Goal: Task Accomplishment & Management: Manage account settings

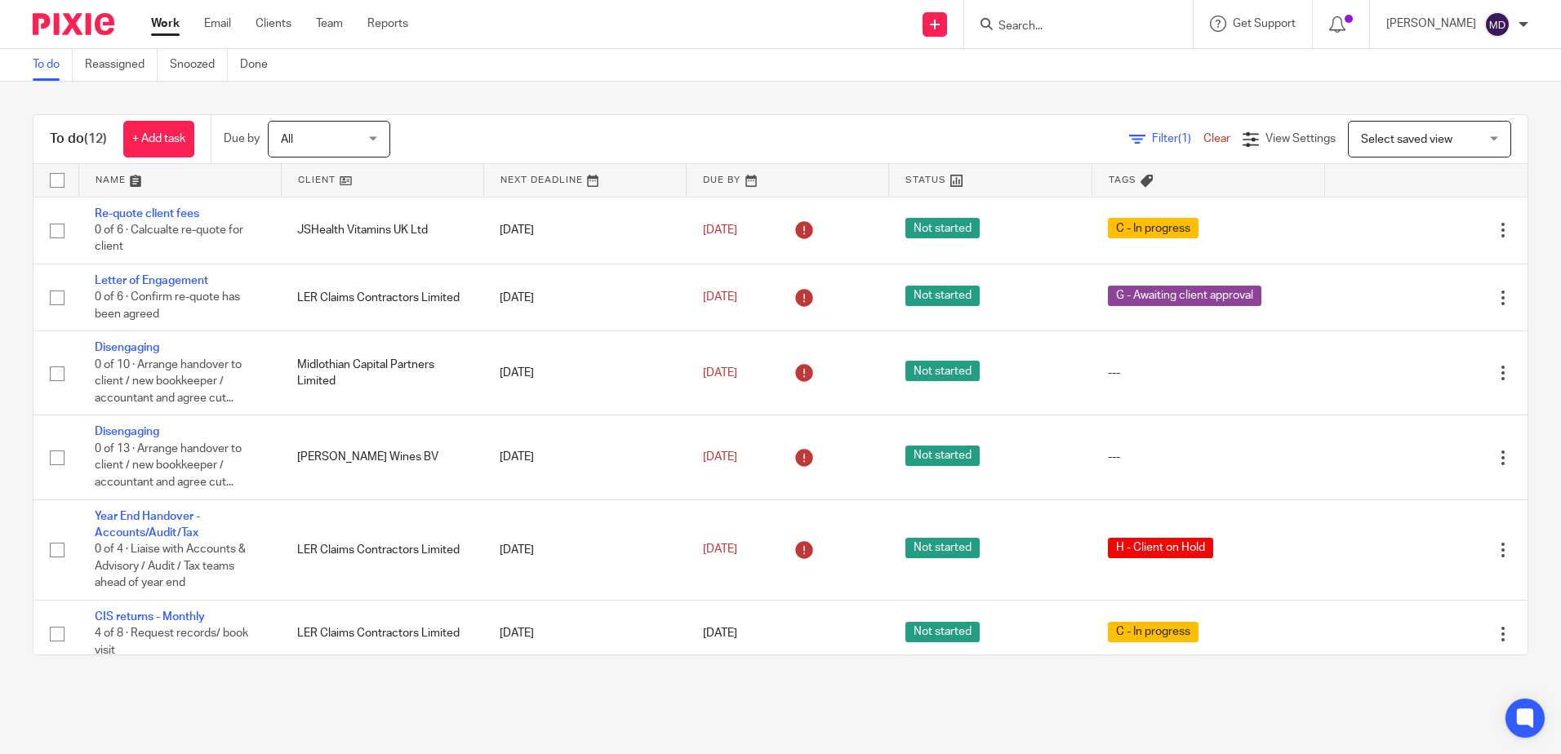
drag, startPoint x: 305, startPoint y: 180, endPoint x: 318, endPoint y: 187, distance: 14.6
click at [305, 180] on link at bounding box center [383, 180] width 202 height 33
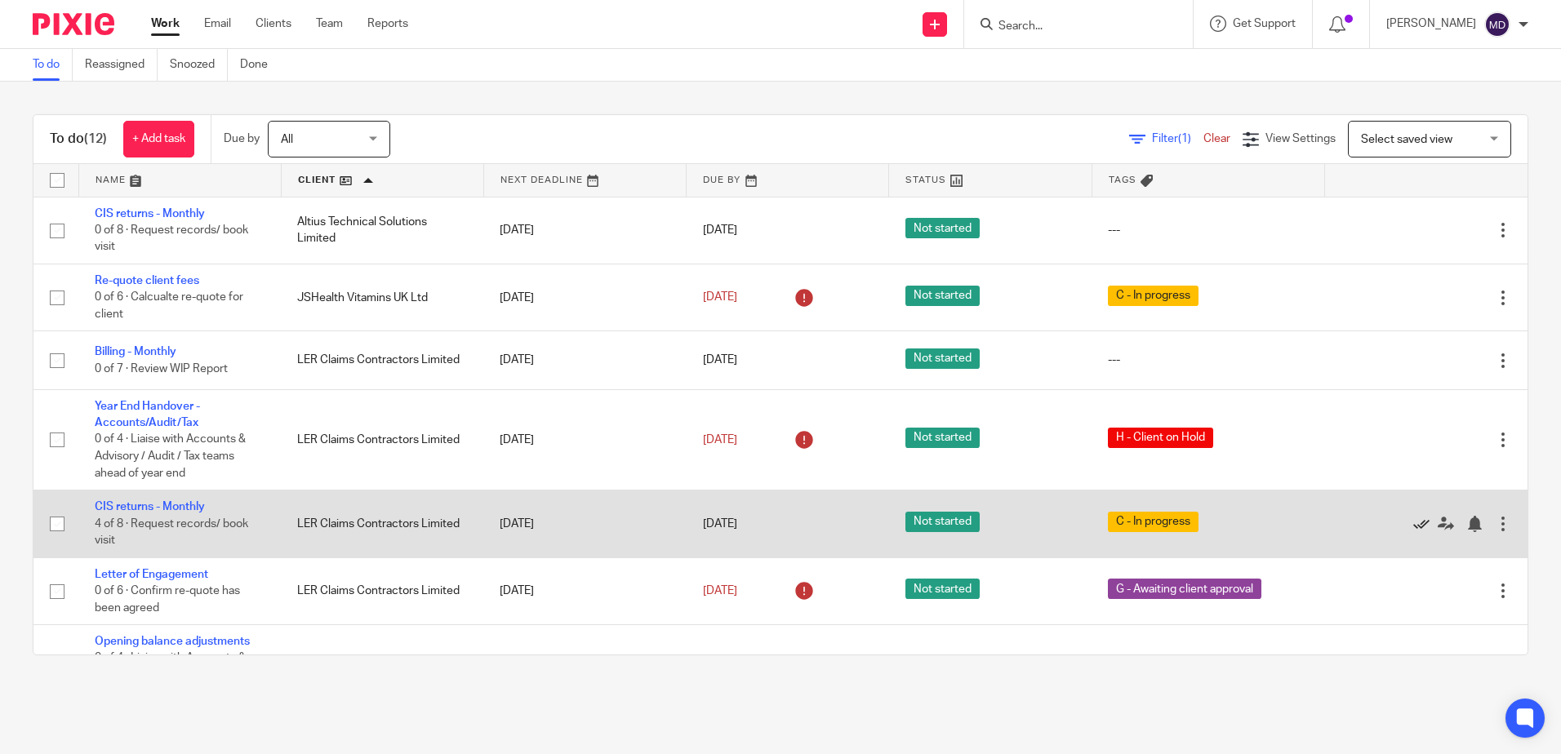
click at [1413, 525] on icon at bounding box center [1421, 524] width 16 height 16
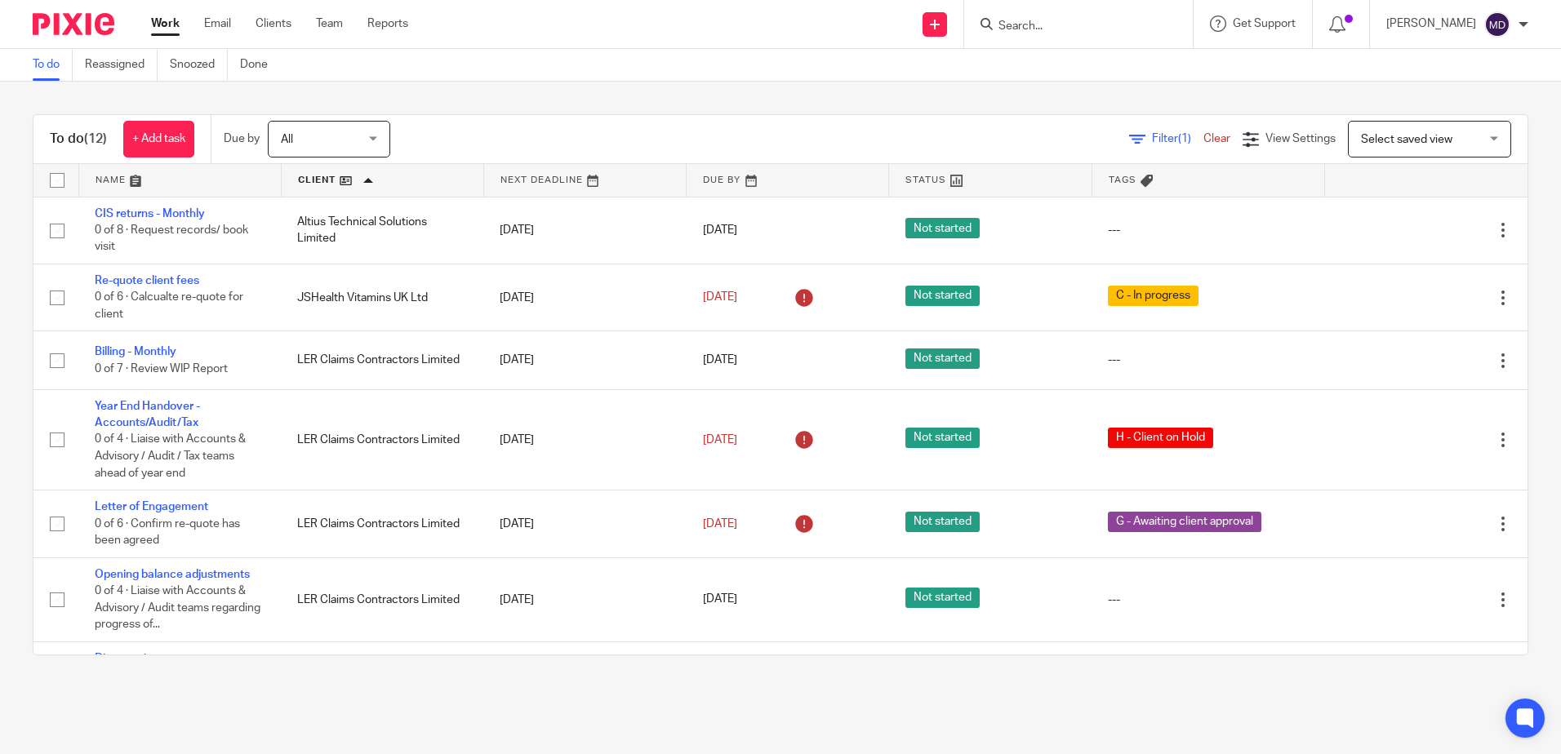
drag, startPoint x: 110, startPoint y: 172, endPoint x: 177, endPoint y: 188, distance: 68.7
click at [109, 172] on link at bounding box center [180, 180] width 202 height 33
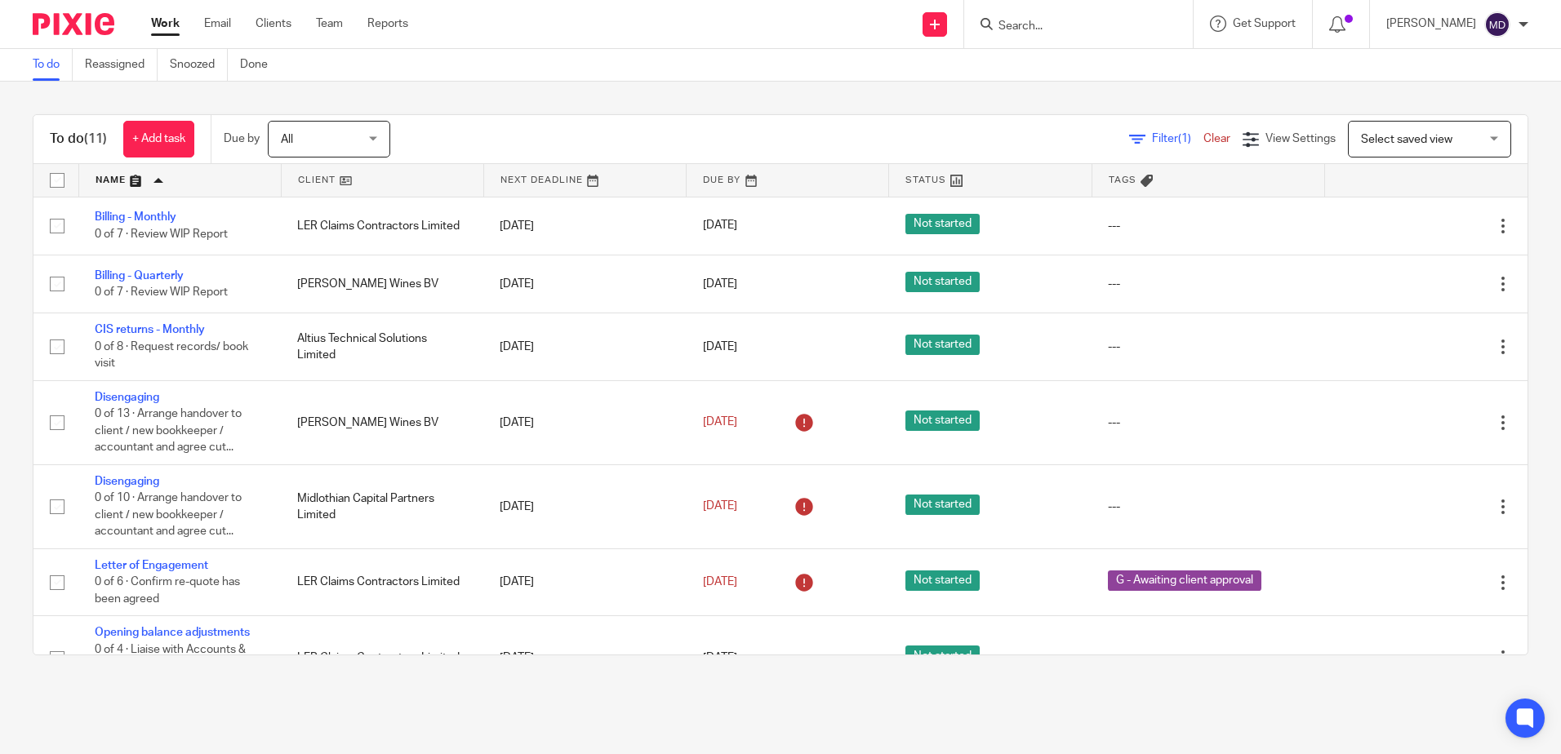
click at [1106, 21] on input "Search" at bounding box center [1070, 27] width 147 height 15
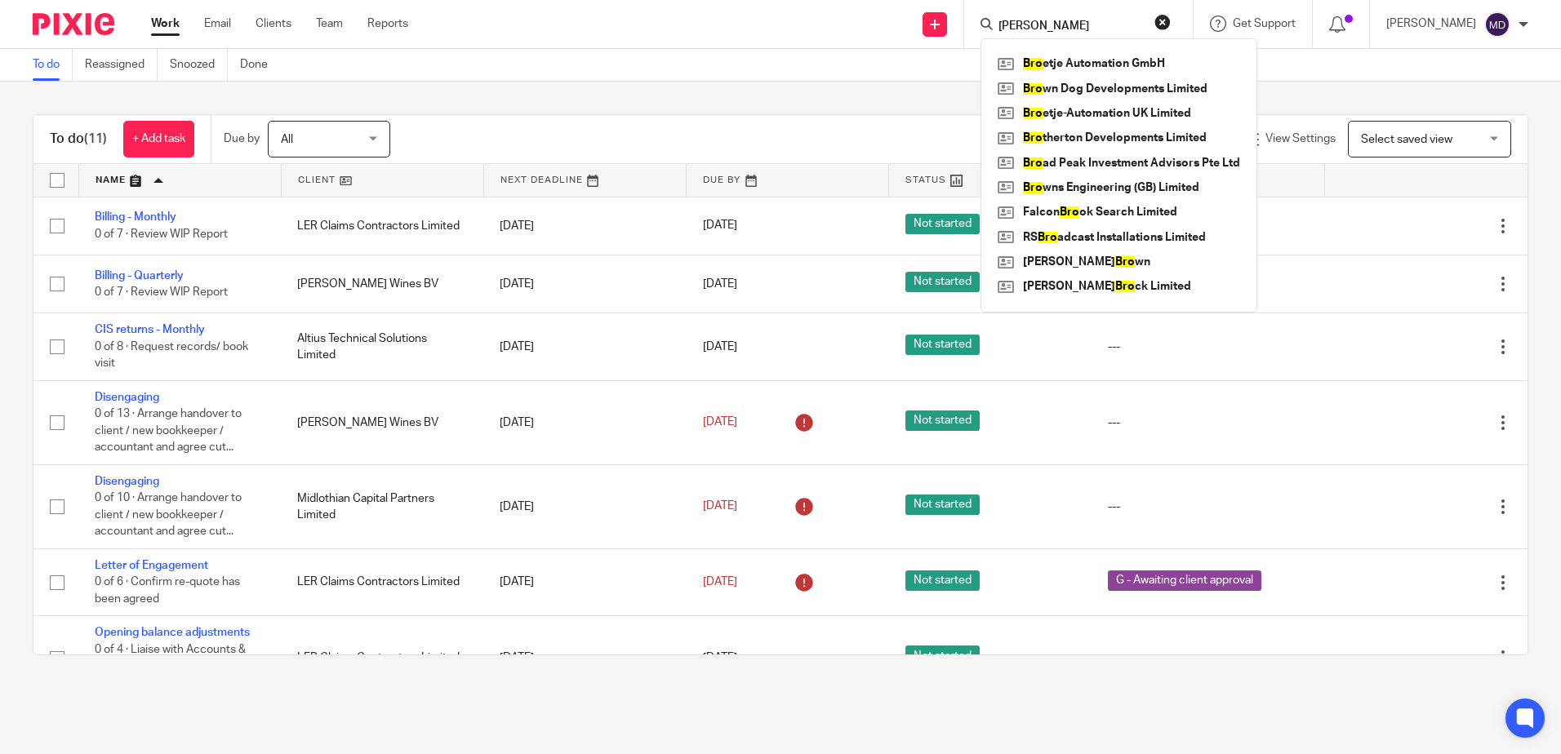
type input "BROCK"
click button "submit" at bounding box center [0, 0] width 0 height 0
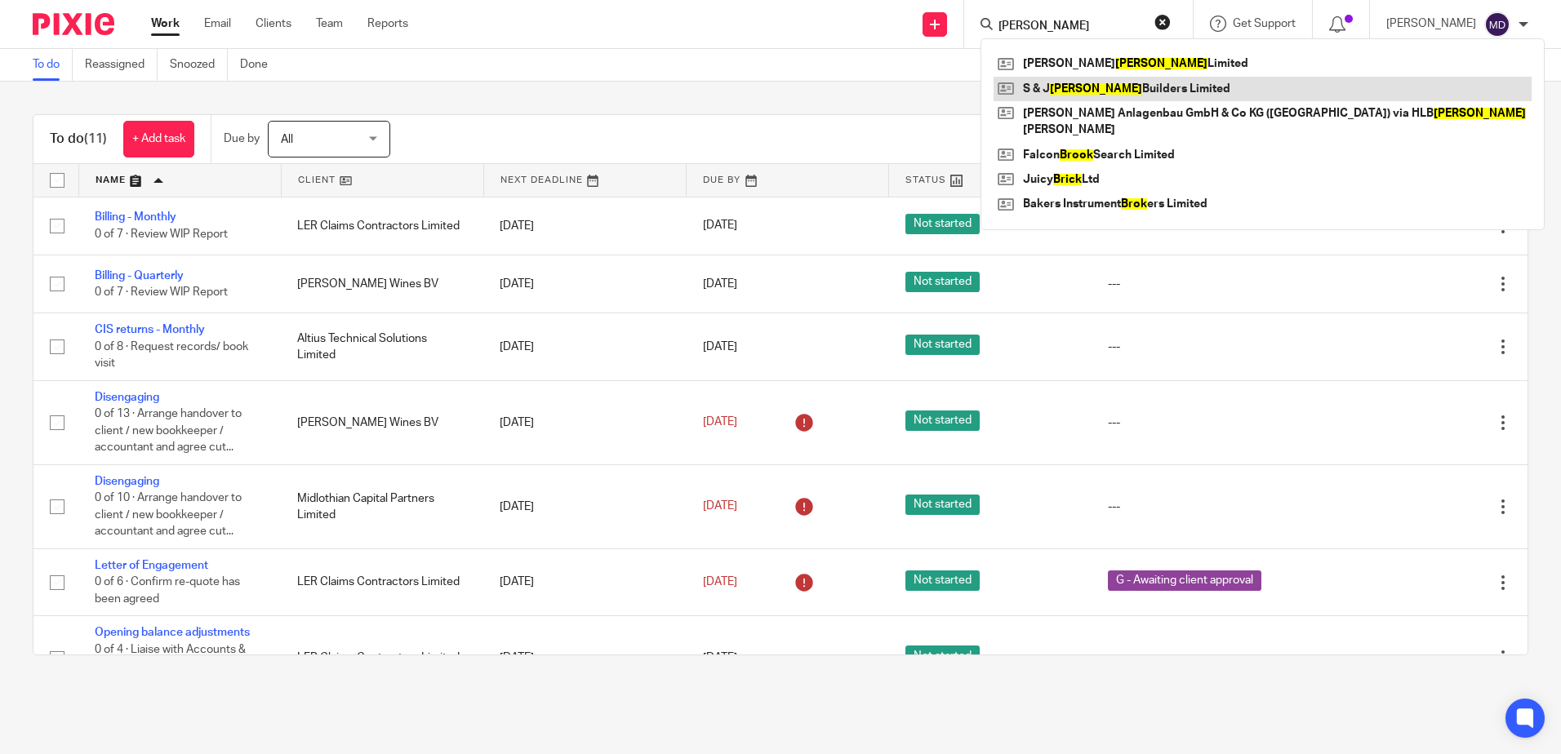
click at [1089, 91] on link at bounding box center [1263, 89] width 538 height 24
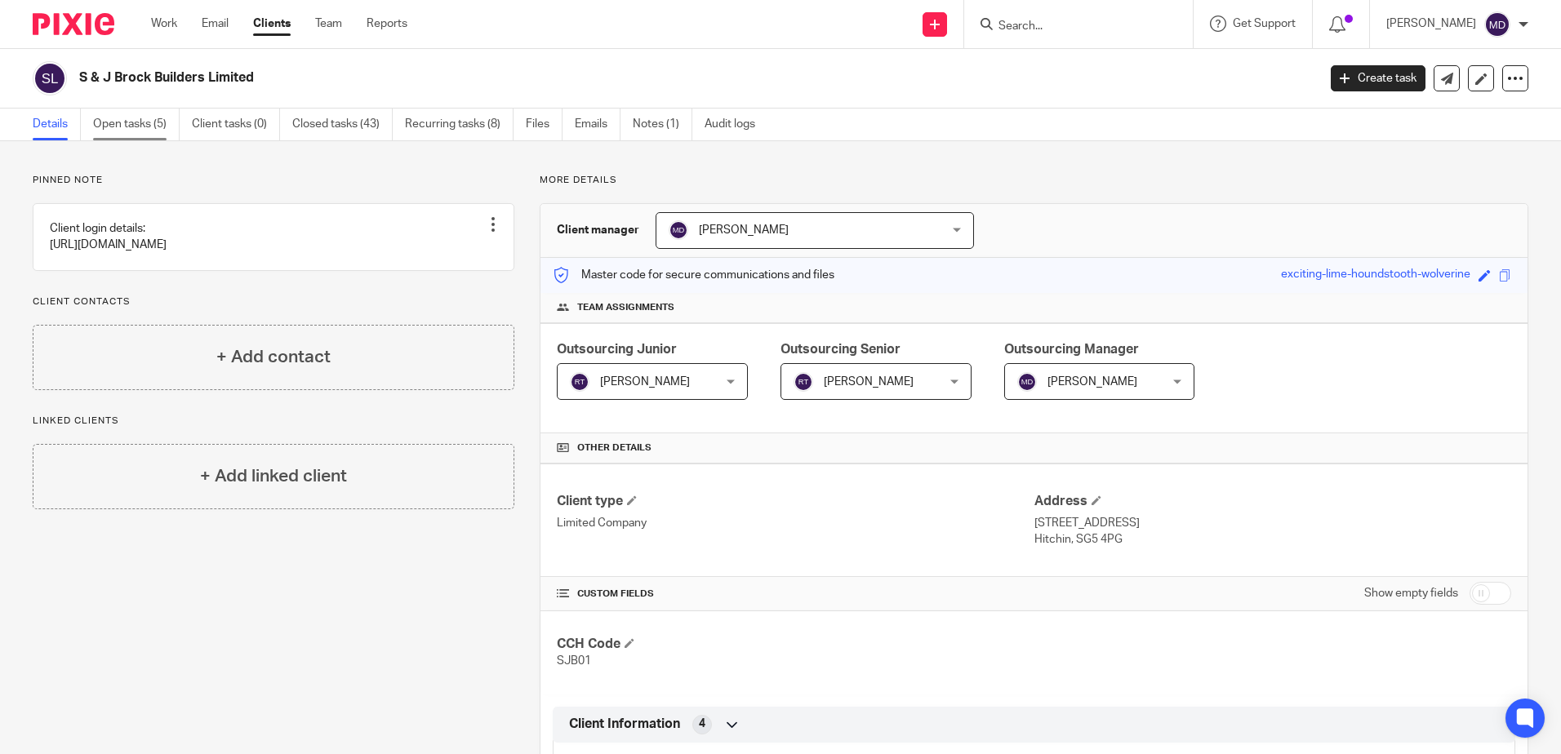
click at [149, 127] on link "Open tasks (5)" at bounding box center [136, 125] width 87 height 32
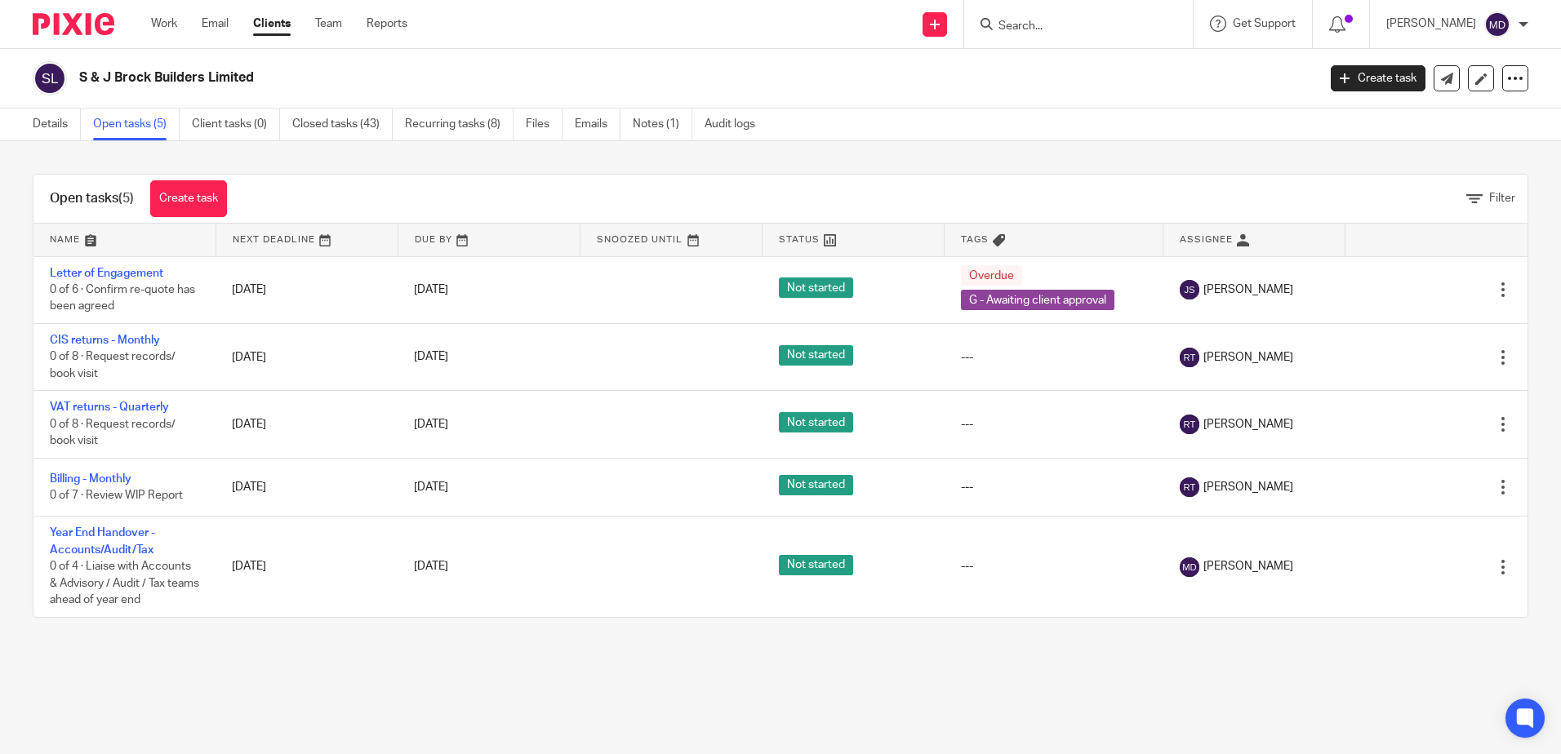
click at [71, 235] on link at bounding box center [124, 240] width 182 height 33
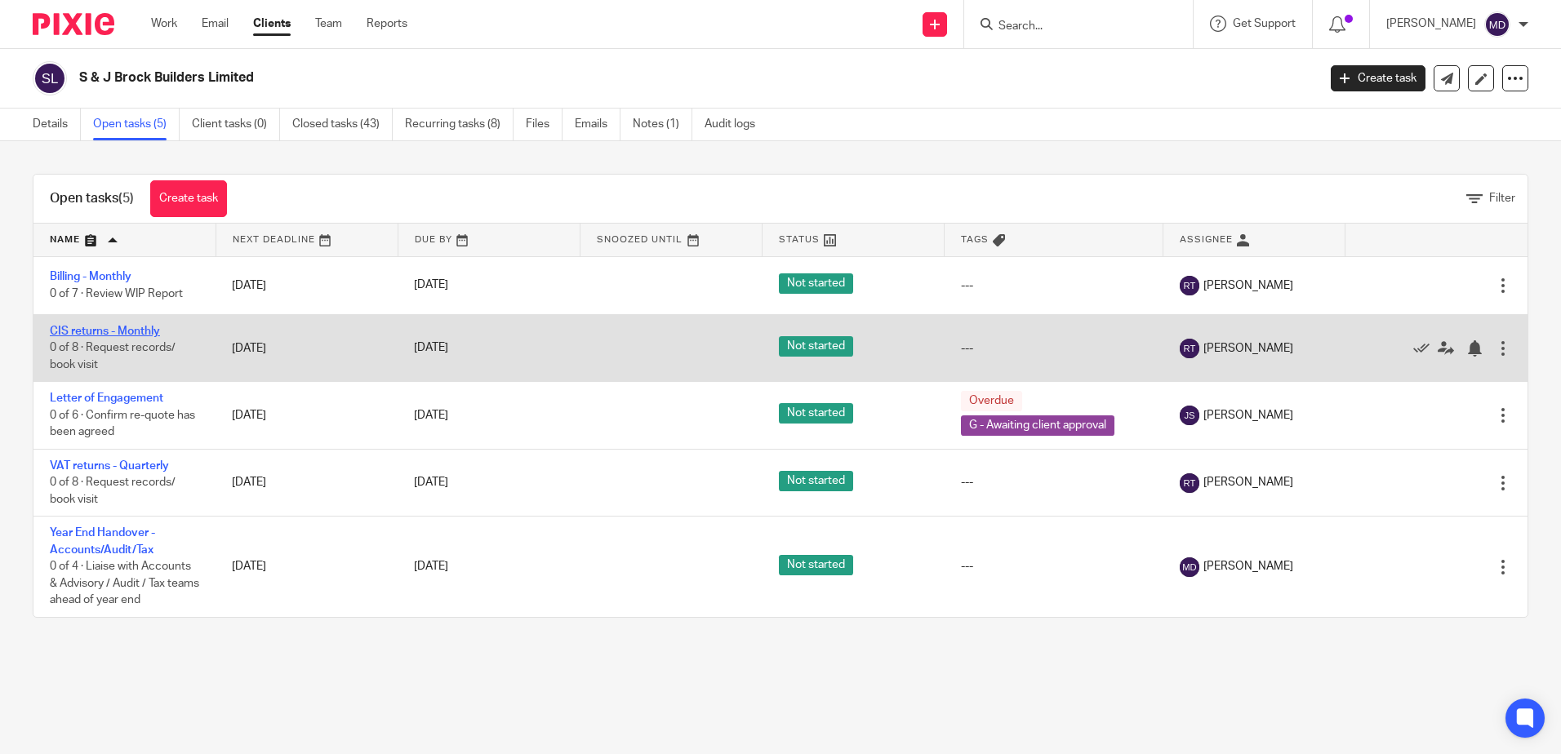
click at [99, 329] on link "CIS returns - Monthly" at bounding box center [105, 331] width 110 height 11
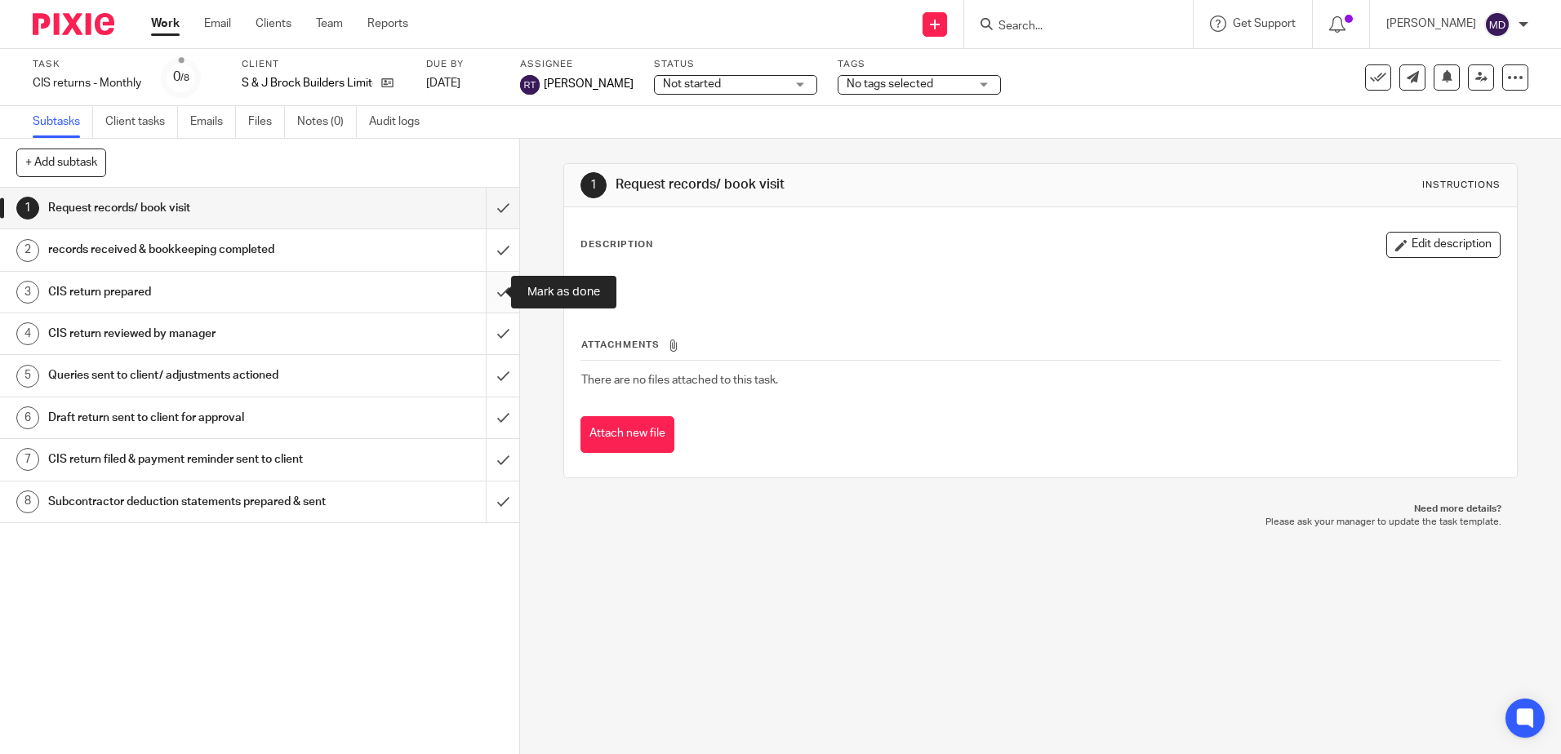
click at [490, 293] on input "submit" at bounding box center [259, 292] width 519 height 41
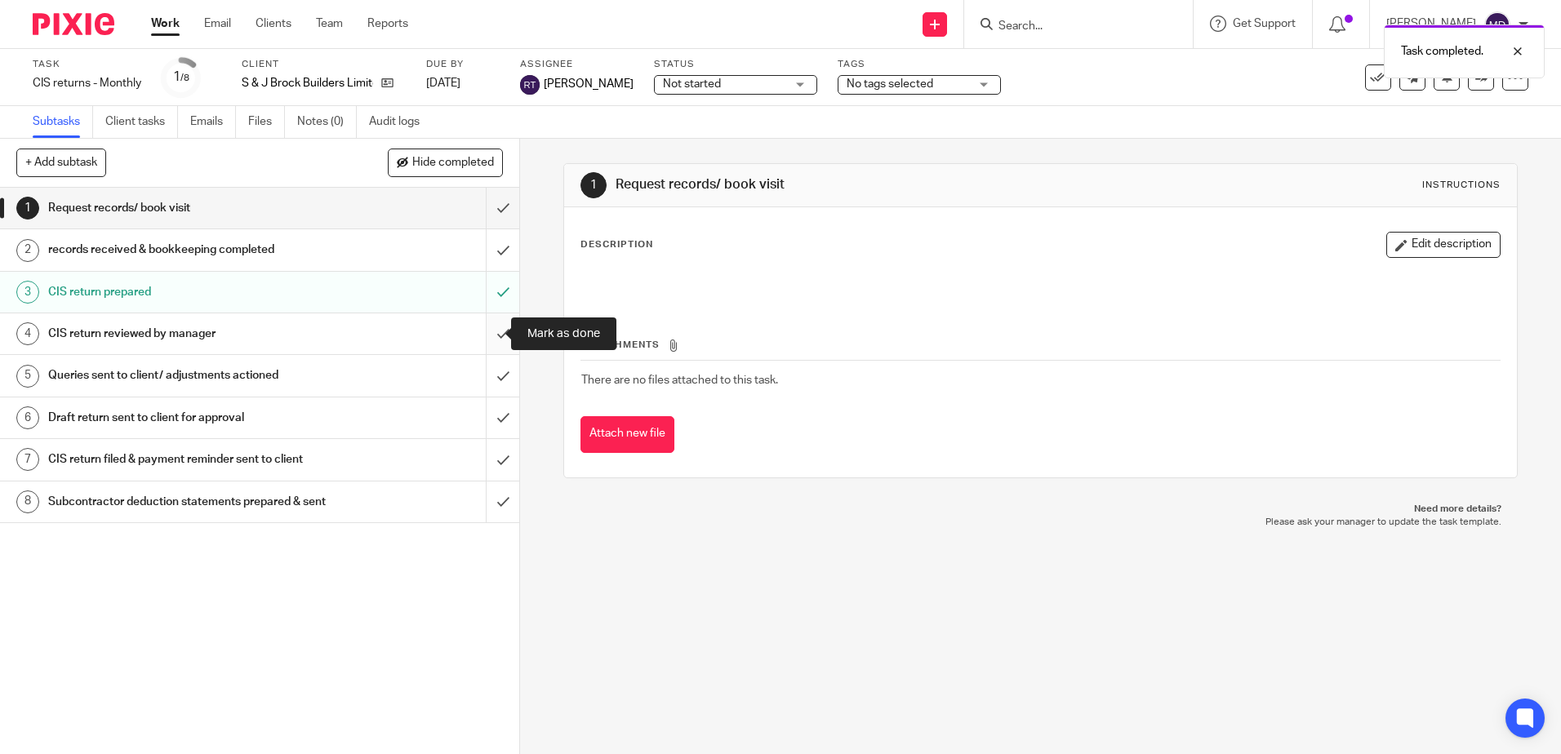
click at [490, 331] on input "submit" at bounding box center [259, 334] width 519 height 41
click at [489, 419] on input "submit" at bounding box center [259, 418] width 519 height 41
click at [960, 84] on div "No tags selected" at bounding box center [919, 85] width 163 height 20
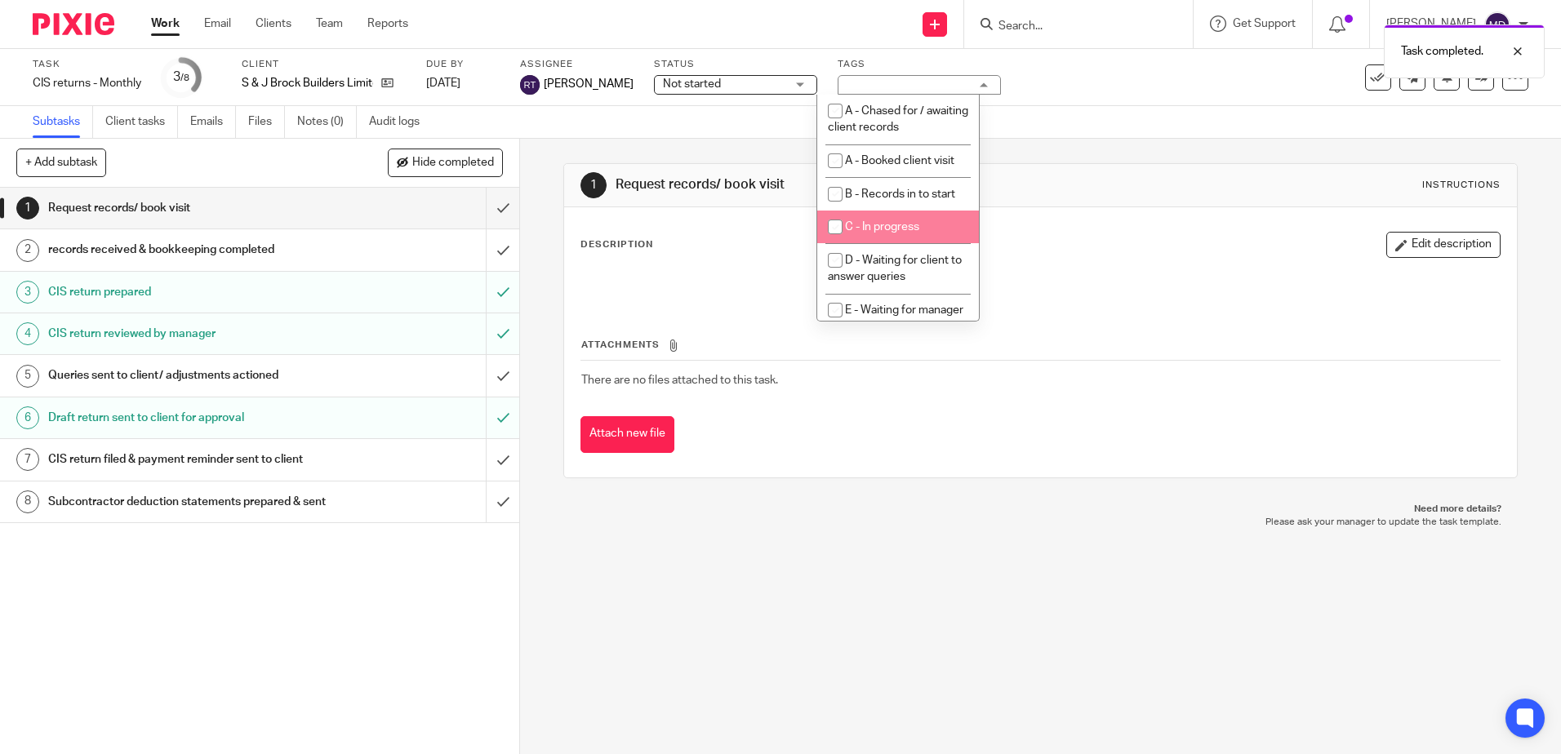
click at [903, 229] on span "C - In progress" at bounding box center [882, 226] width 74 height 11
checkbox input "true"
click at [1452, 127] on div "Subtasks Client tasks Emails Files Notes (0) Audit logs" at bounding box center [780, 122] width 1561 height 33
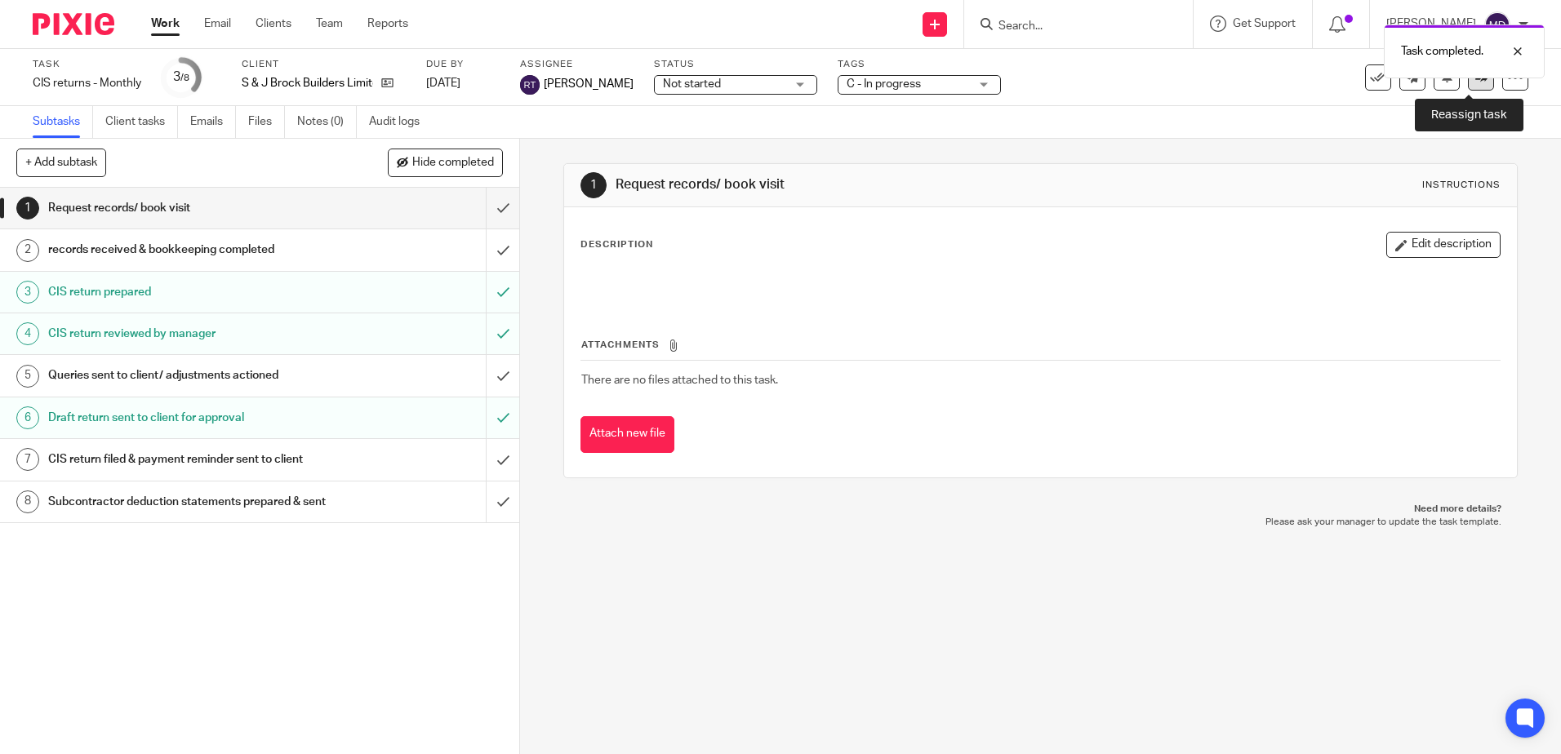
click at [1471, 88] on link at bounding box center [1481, 78] width 26 height 26
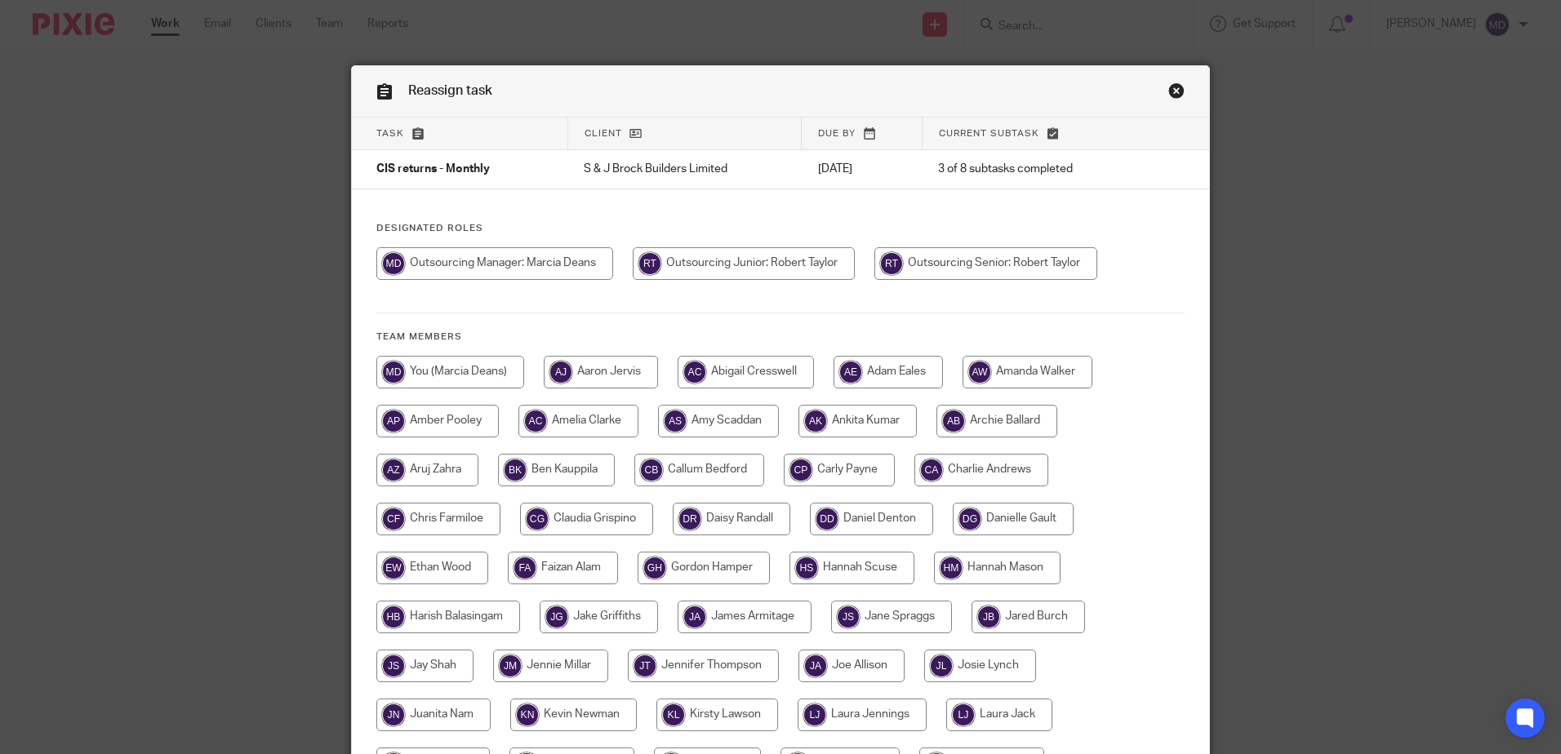
click at [958, 263] on input "radio" at bounding box center [985, 263] width 223 height 33
radio input "true"
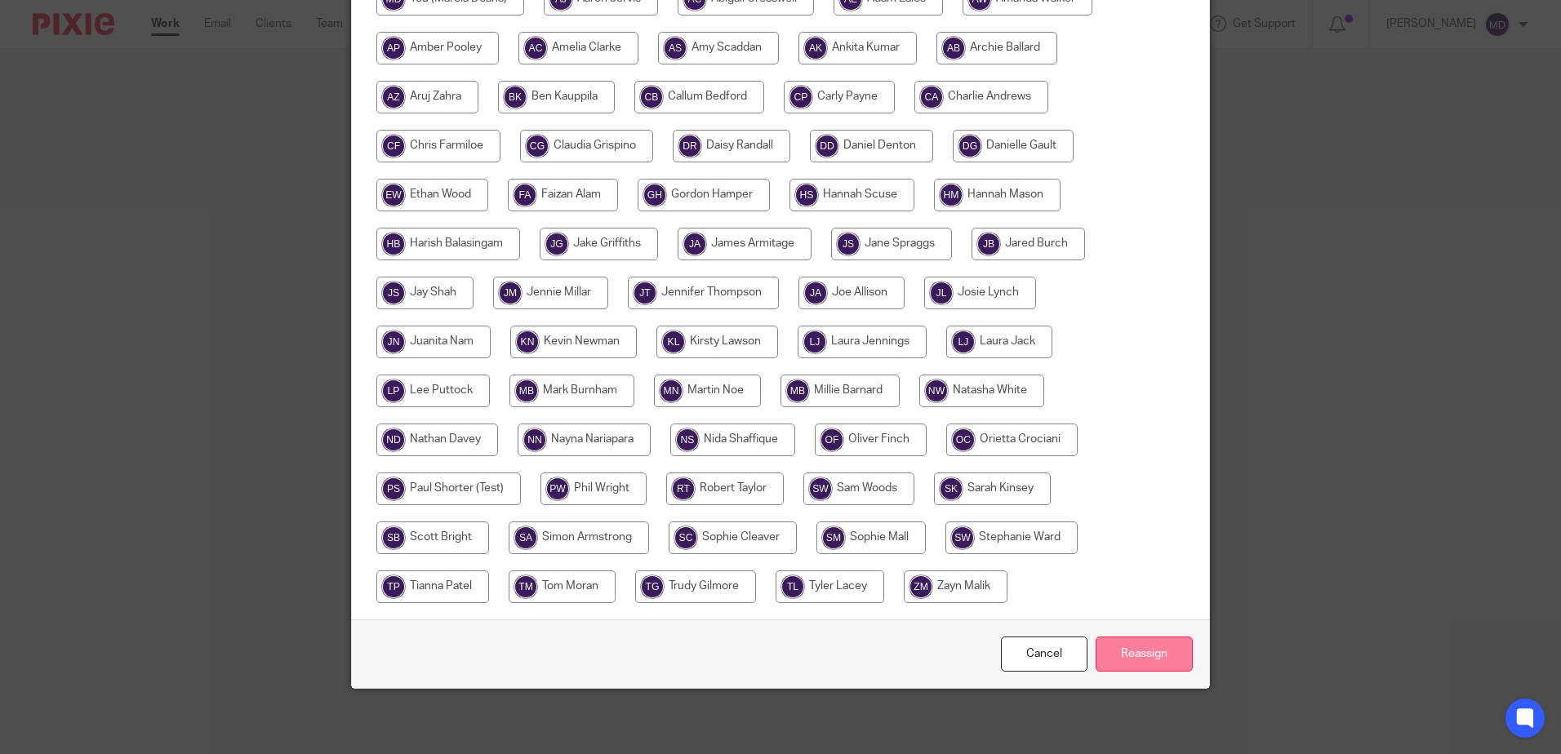
click at [1145, 664] on input "Reassign" at bounding box center [1144, 654] width 97 height 35
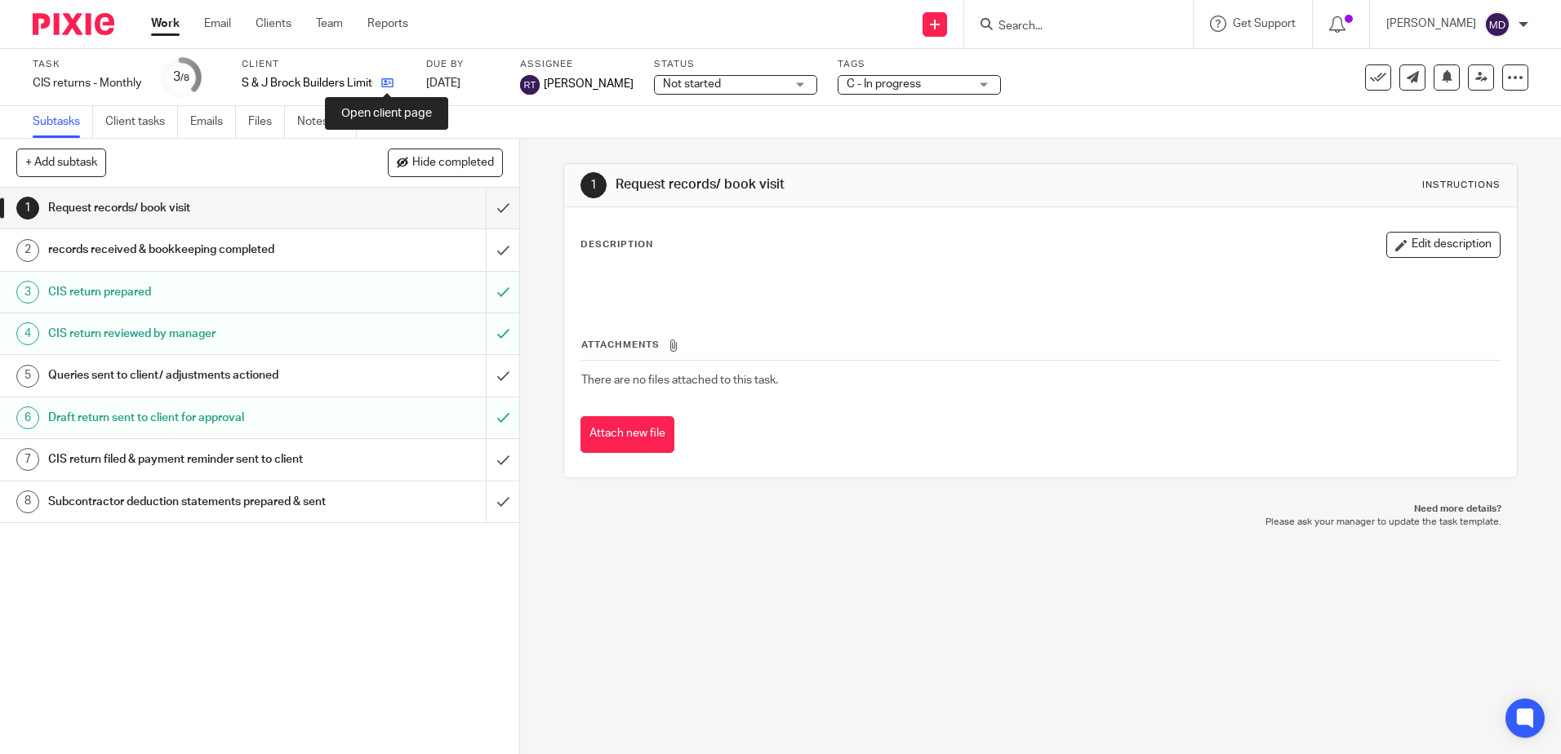
click at [385, 85] on icon at bounding box center [387, 83] width 12 height 12
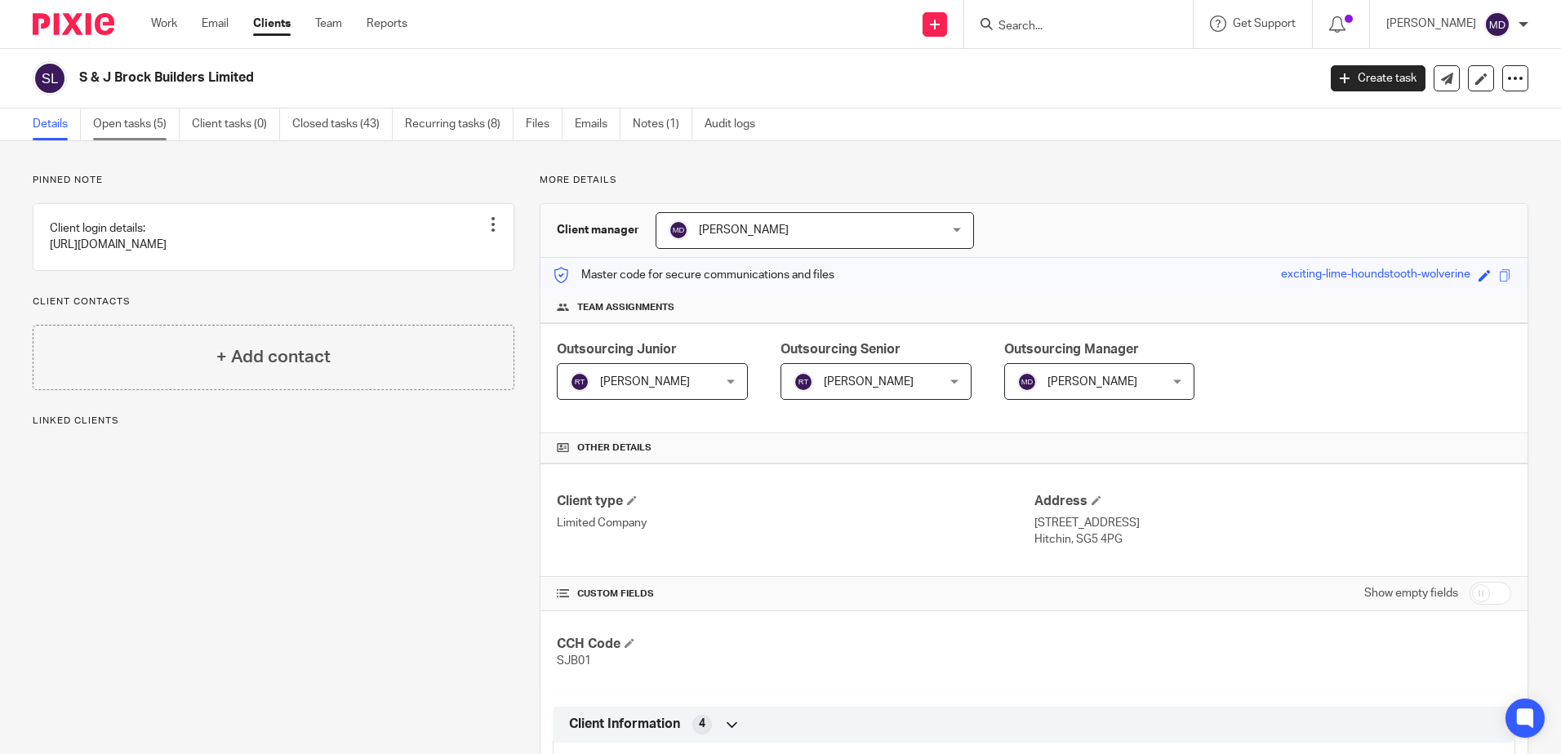
click at [144, 119] on link "Open tasks (5)" at bounding box center [136, 125] width 87 height 32
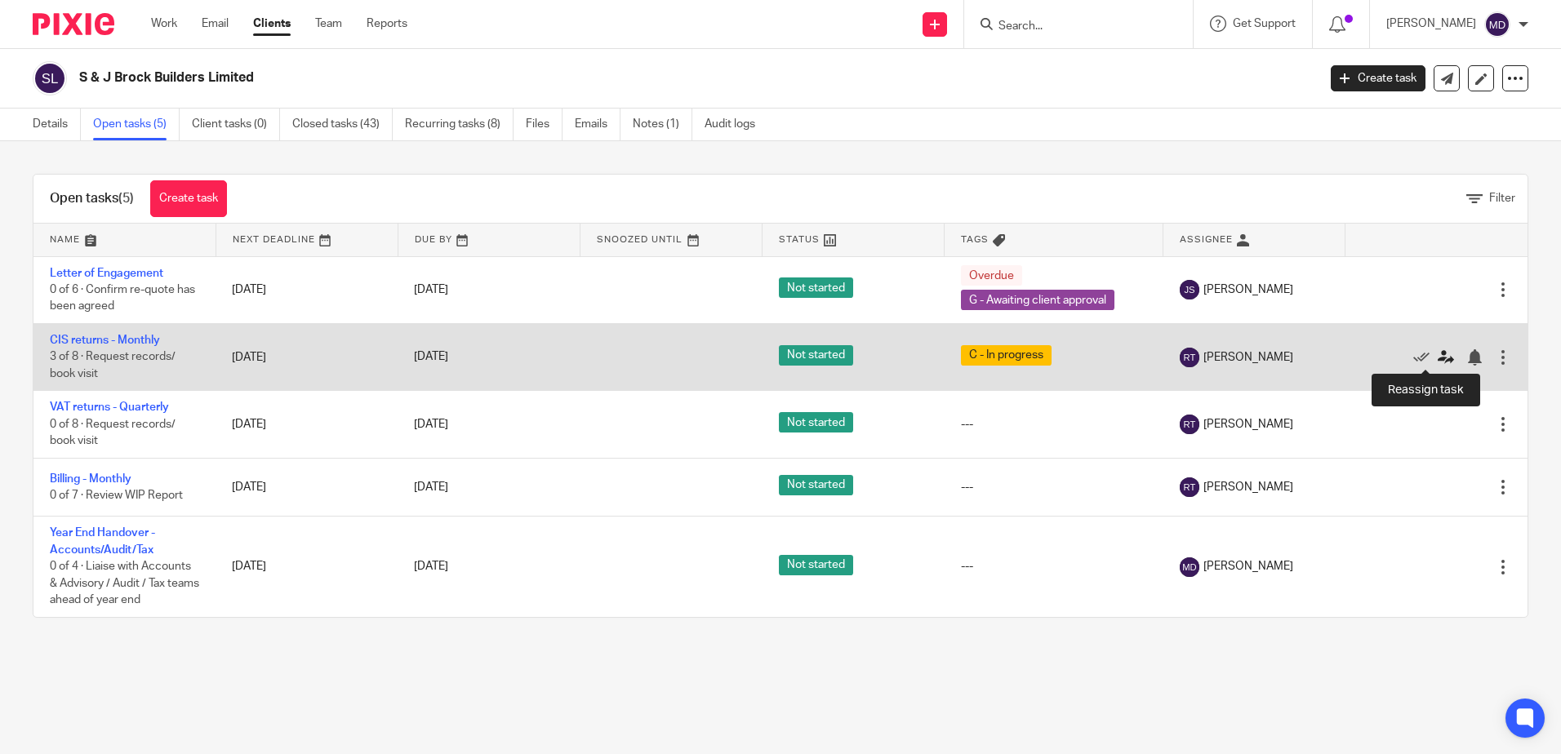
click at [1438, 359] on icon at bounding box center [1446, 357] width 16 height 16
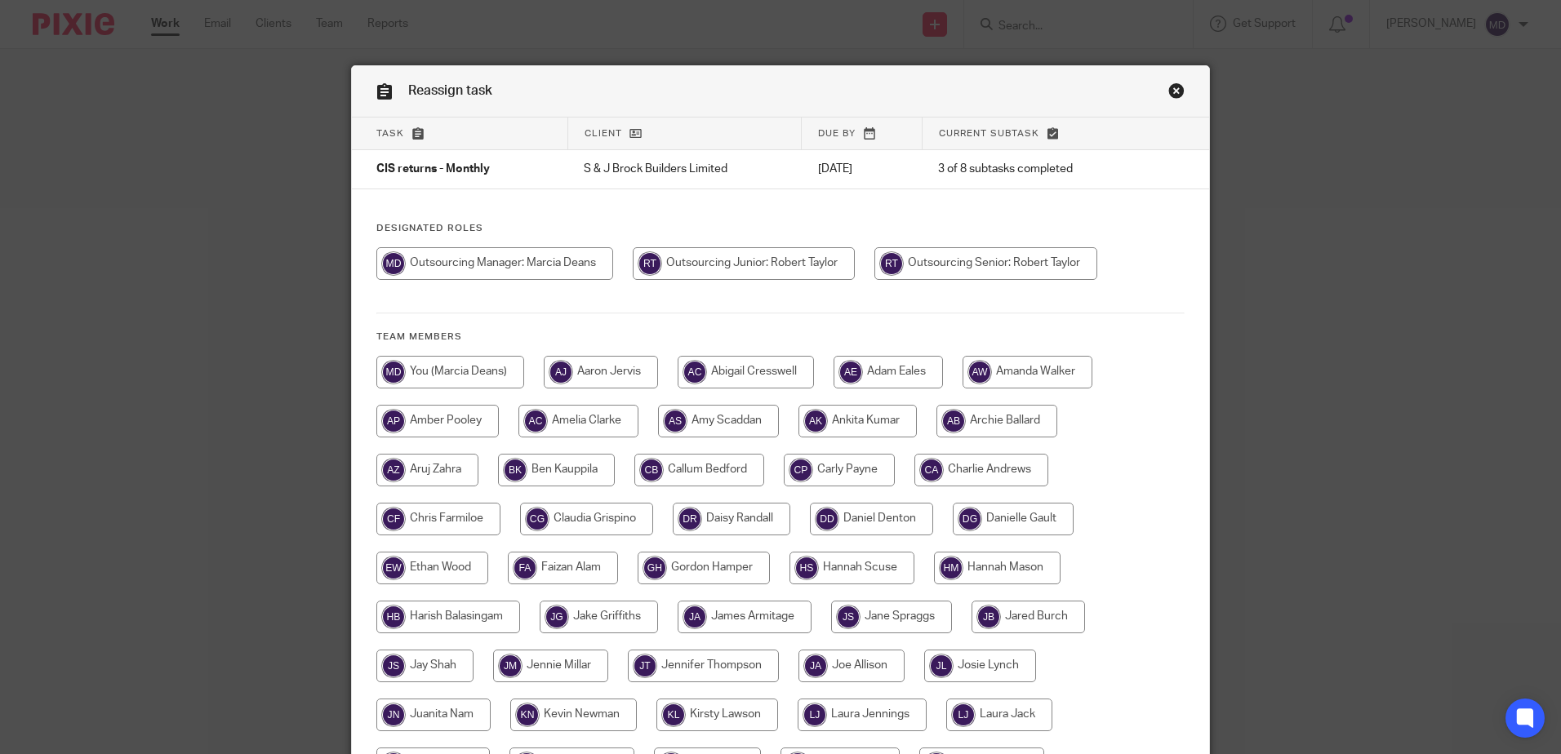
click at [542, 260] on input "radio" at bounding box center [494, 263] width 237 height 33
radio input "true"
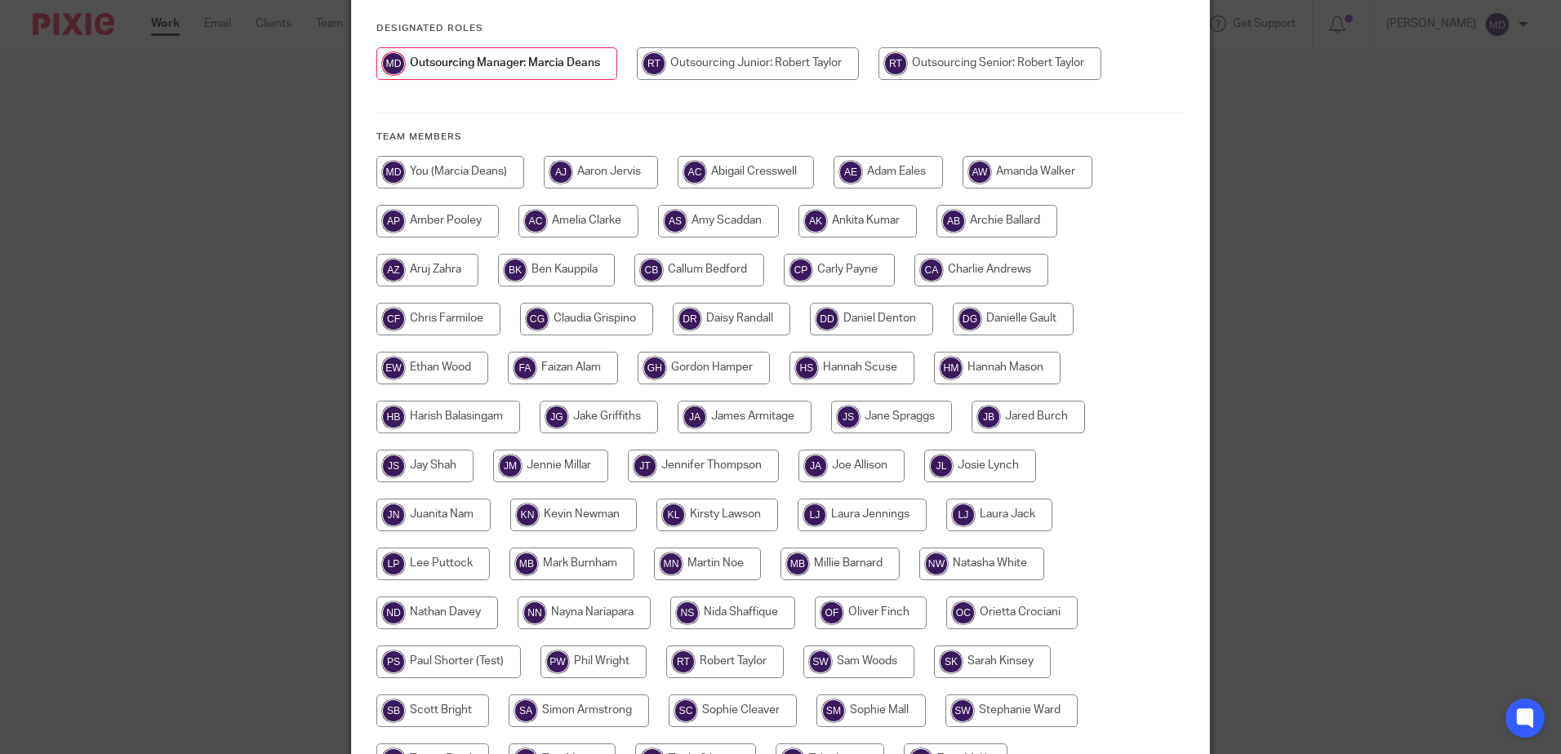
scroll to position [373, 0]
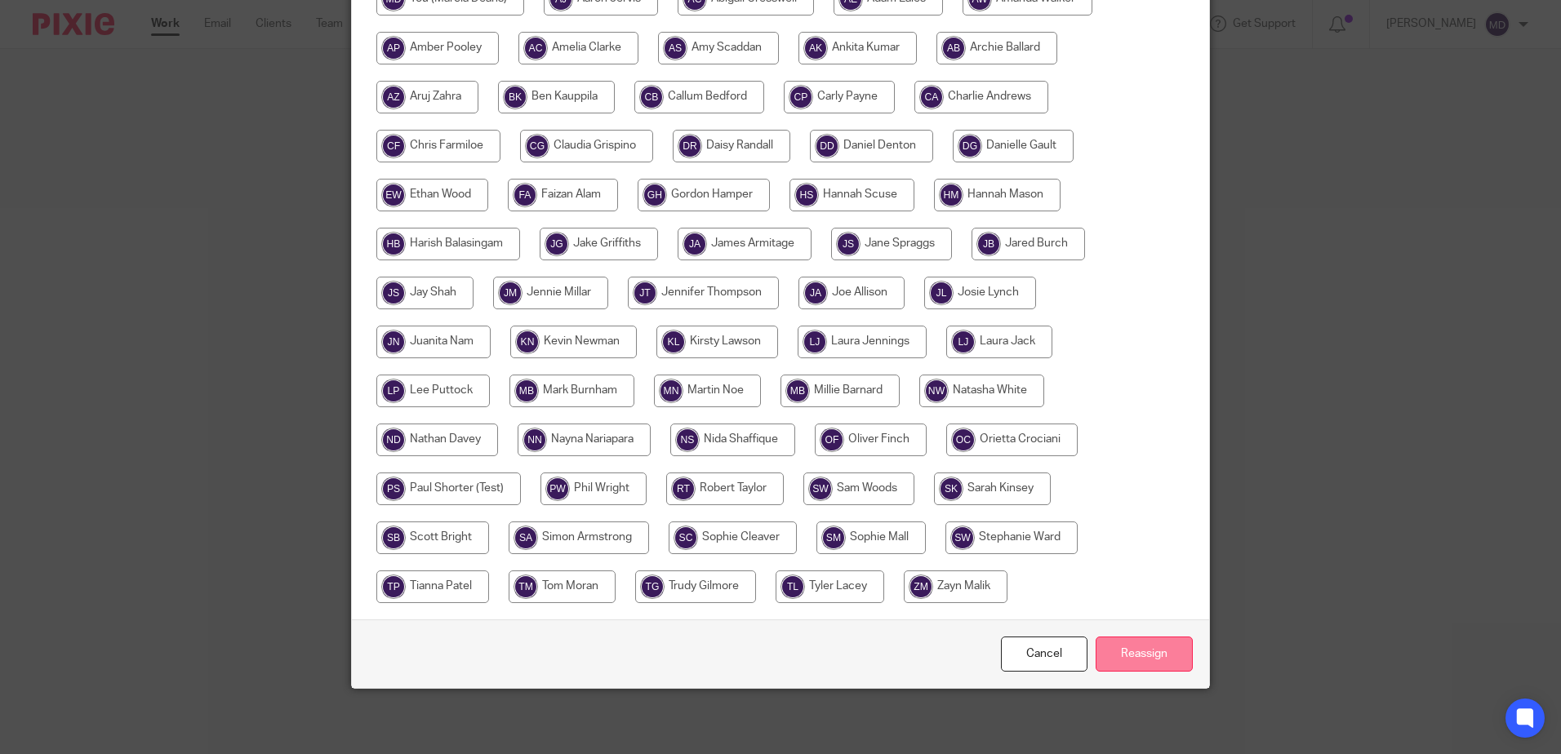
click at [1131, 645] on input "Reassign" at bounding box center [1144, 654] width 97 height 35
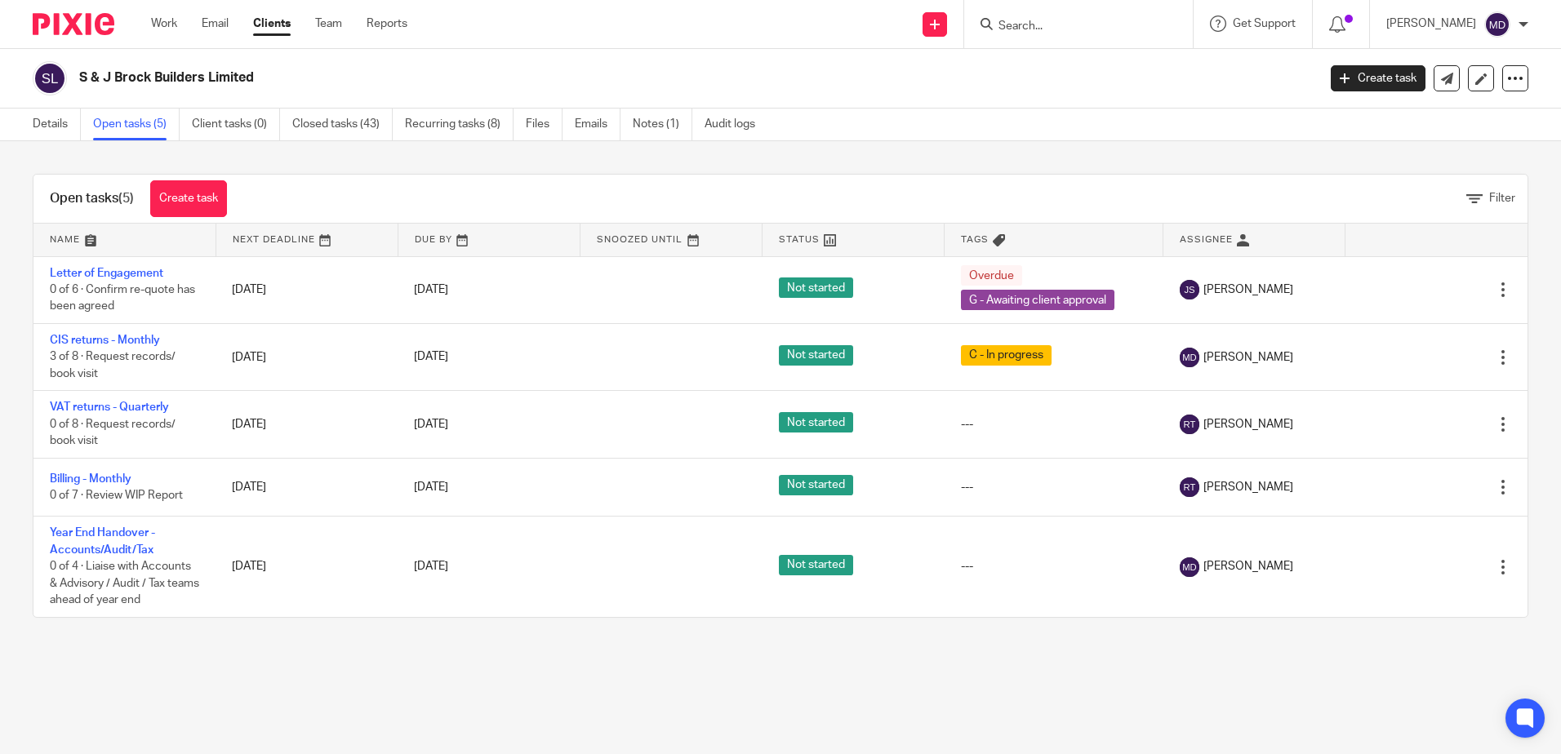
click at [1066, 32] on input "Search" at bounding box center [1070, 27] width 147 height 15
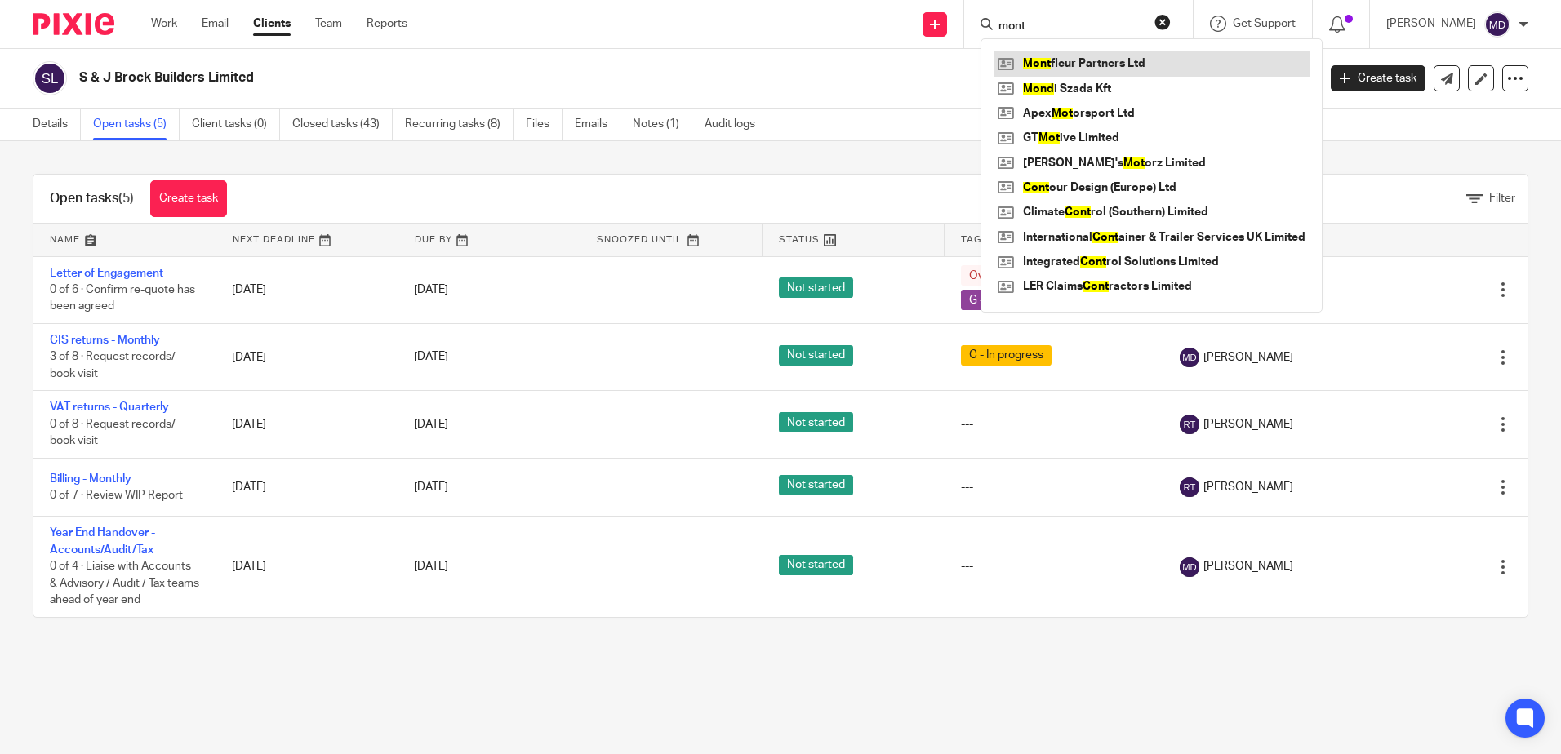
type input "mont"
click at [1069, 67] on link at bounding box center [1152, 63] width 316 height 24
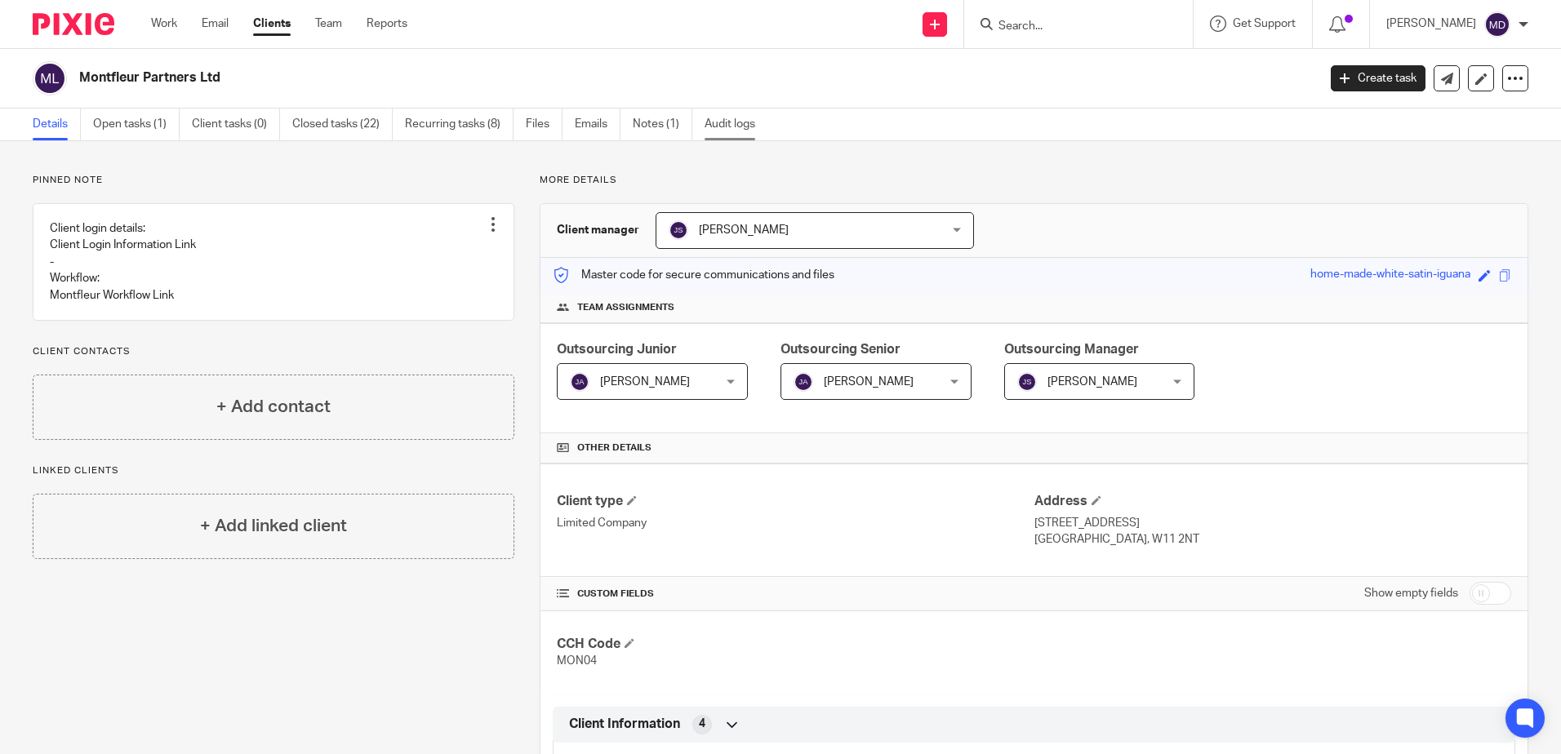
click at [736, 125] on link "Audit logs" at bounding box center [736, 125] width 63 height 32
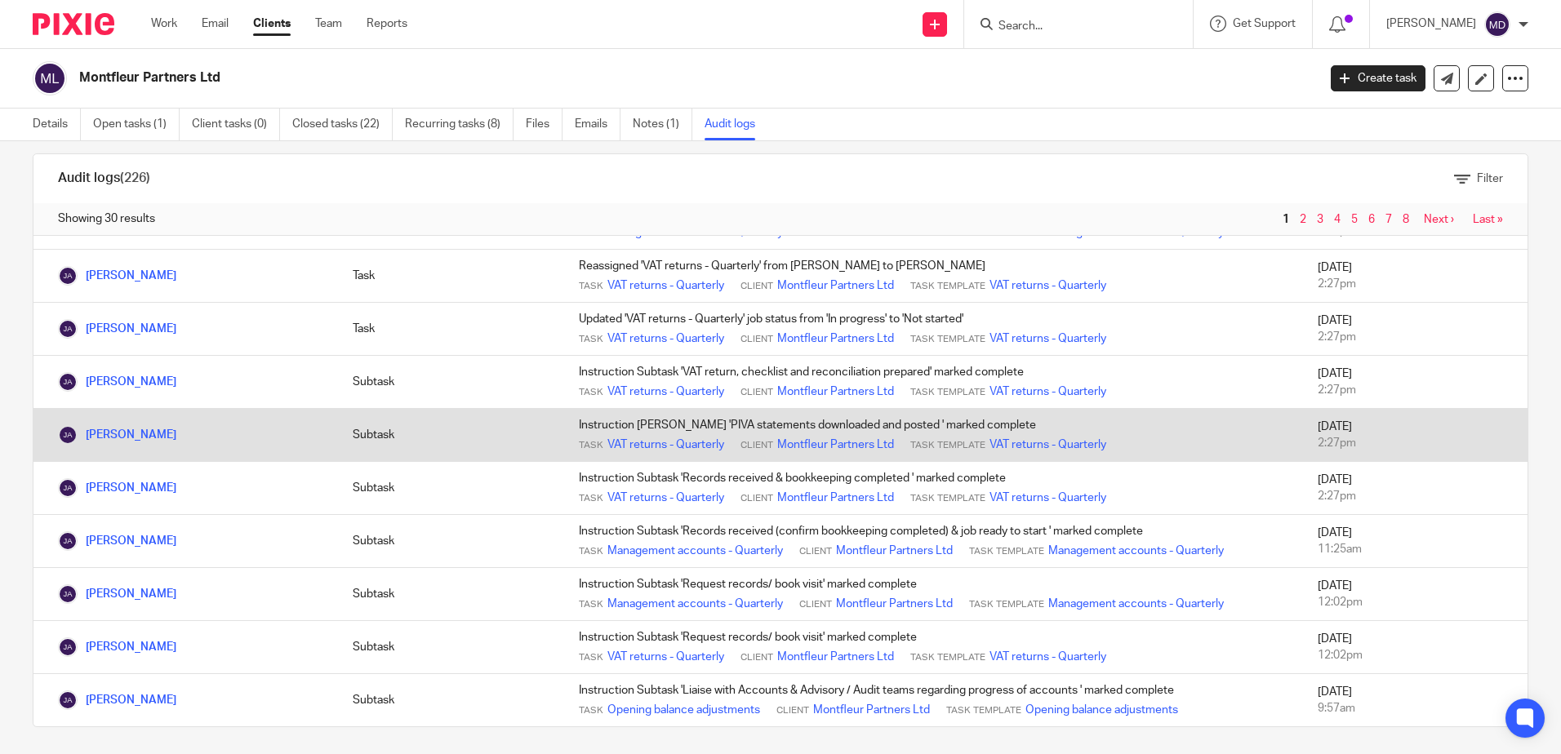
scroll to position [26, 0]
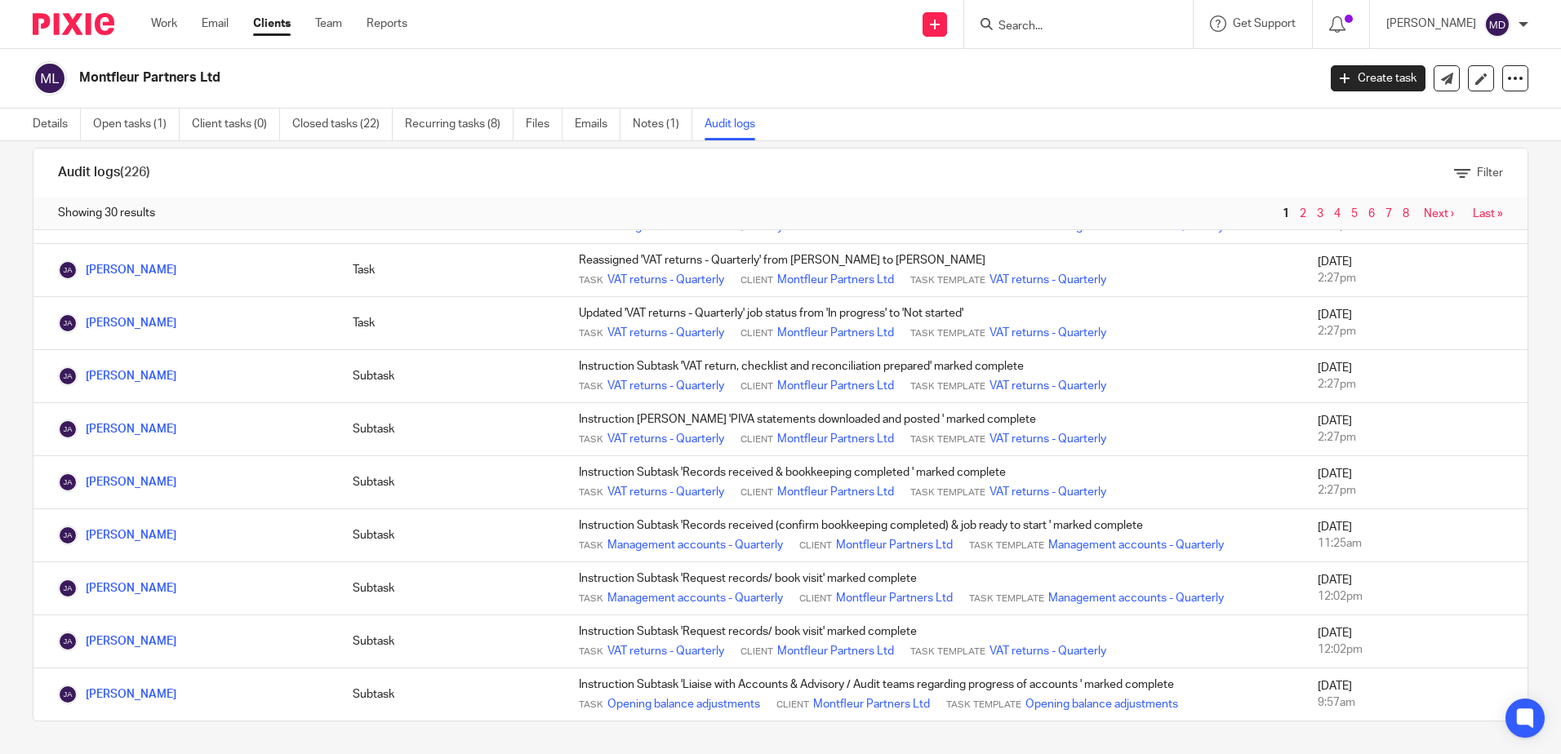
click at [1300, 216] on link "2" at bounding box center [1303, 213] width 7 height 11
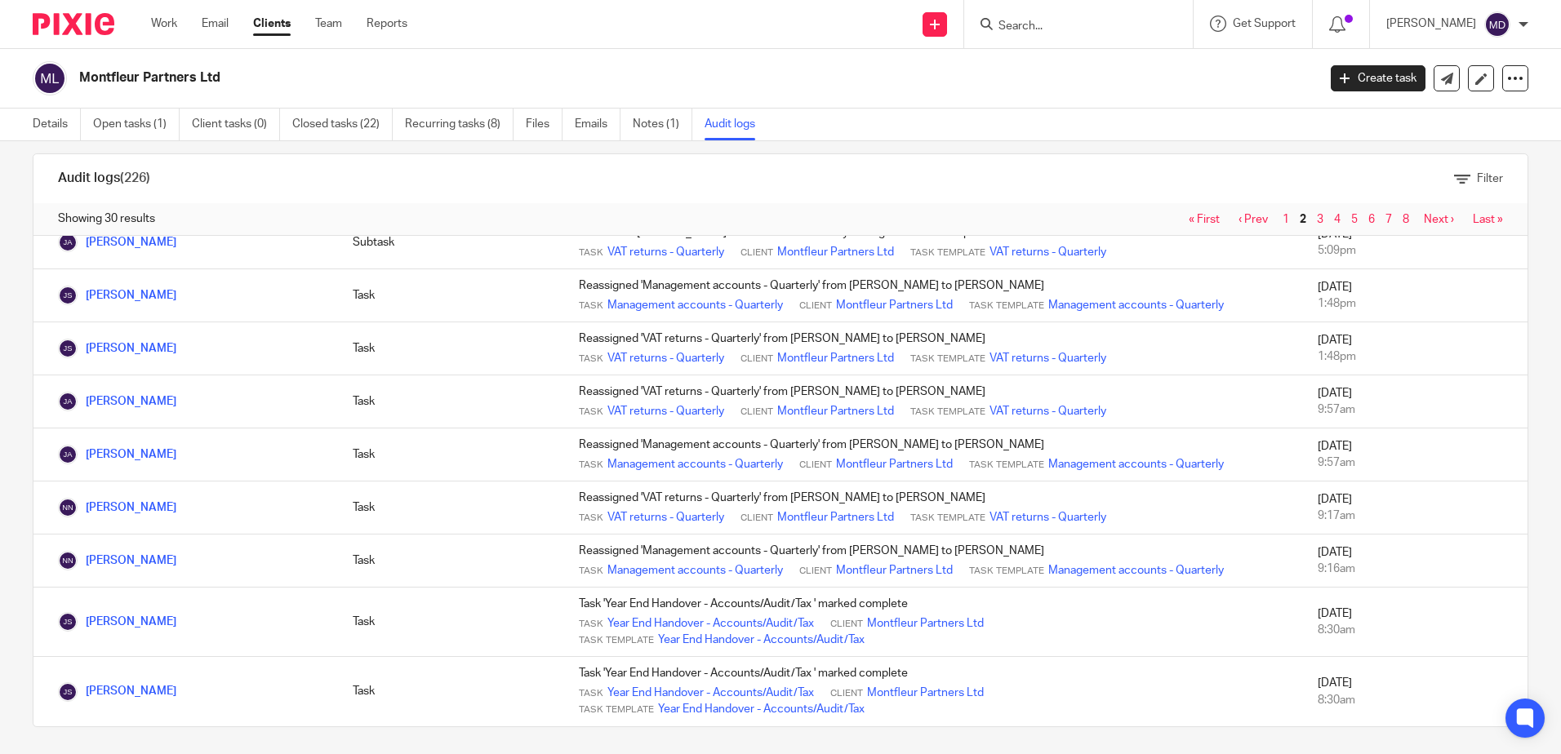
scroll to position [26, 0]
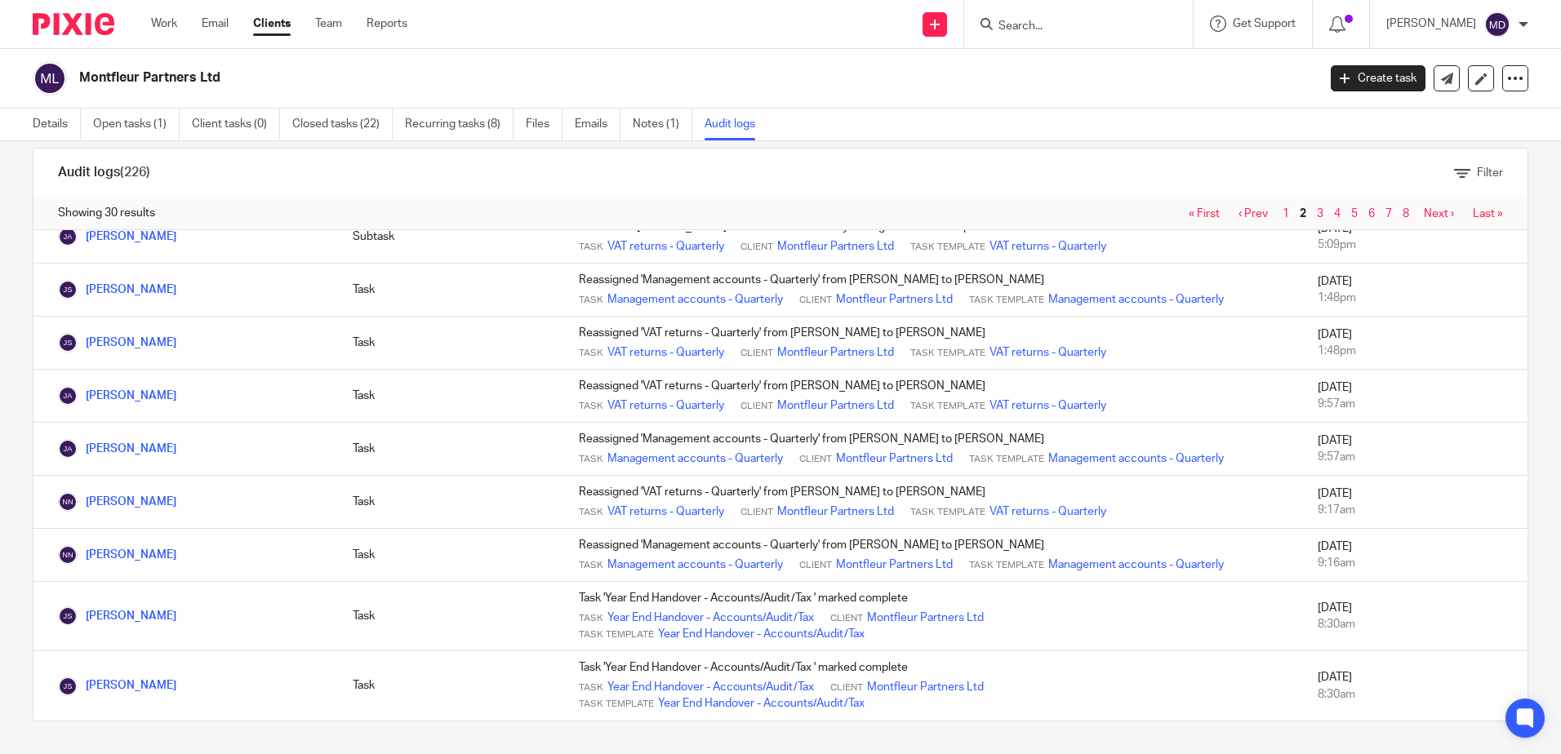
click at [1317, 216] on link "3" at bounding box center [1320, 213] width 7 height 11
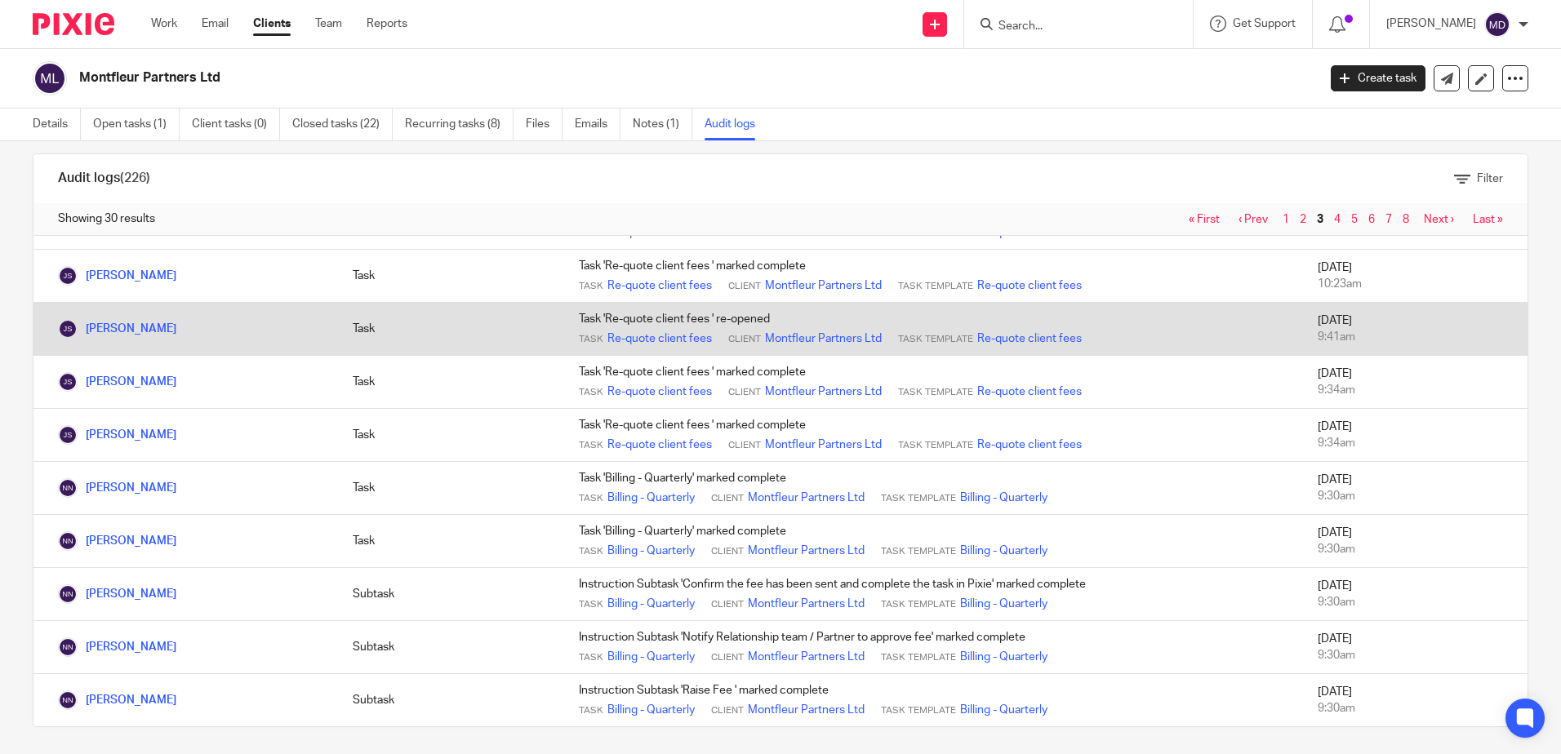
scroll to position [26, 0]
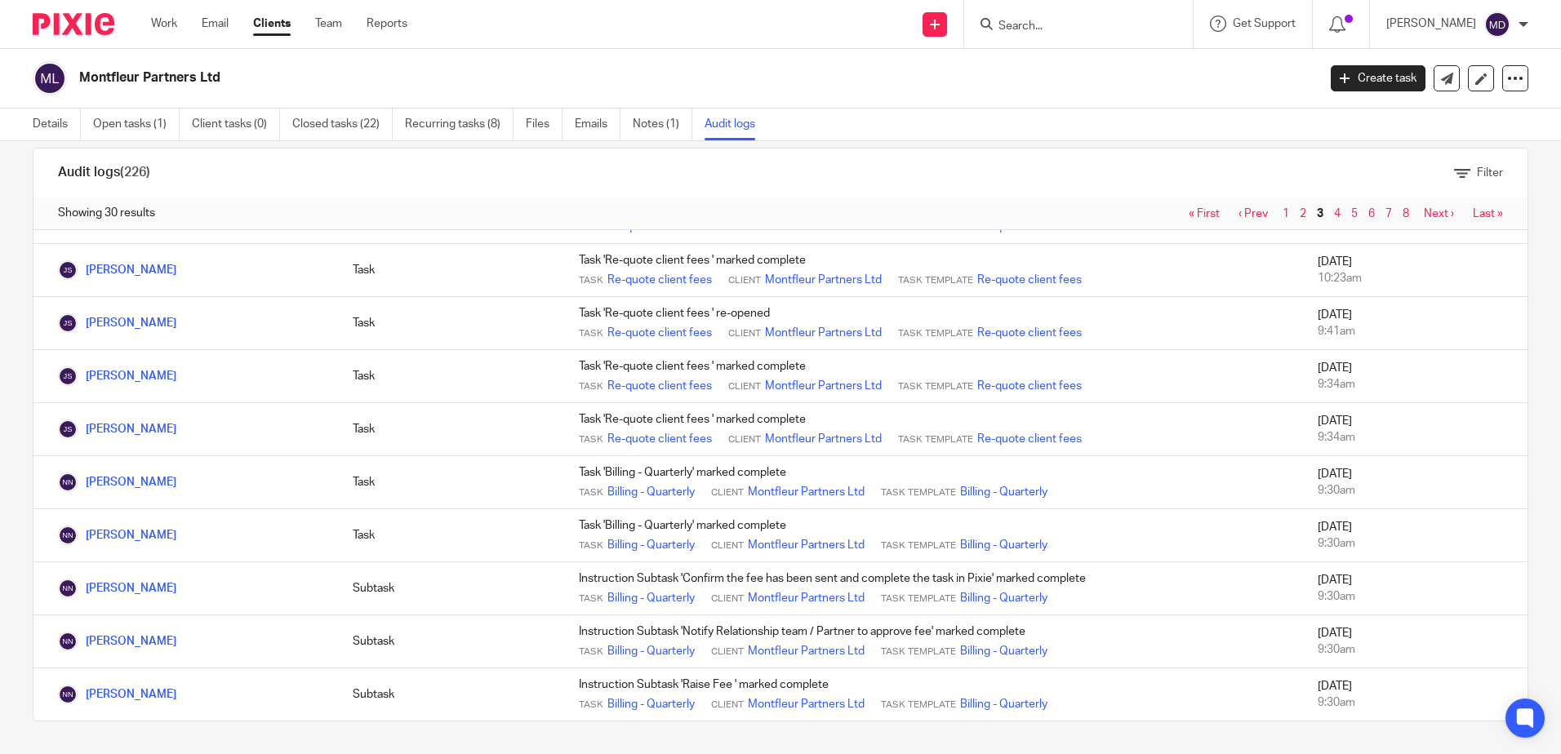
click at [1334, 217] on link "4" at bounding box center [1337, 213] width 7 height 11
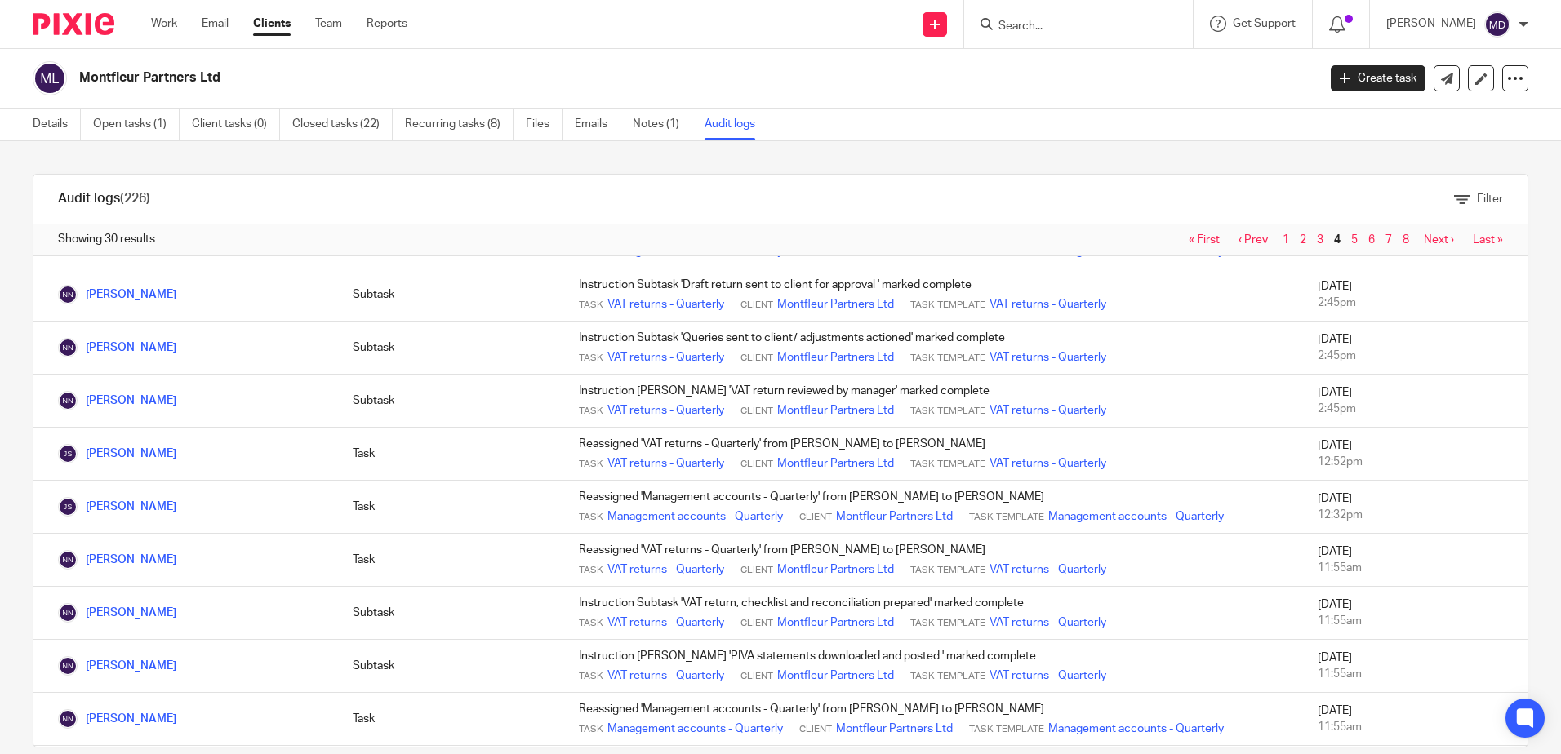
scroll to position [807, 0]
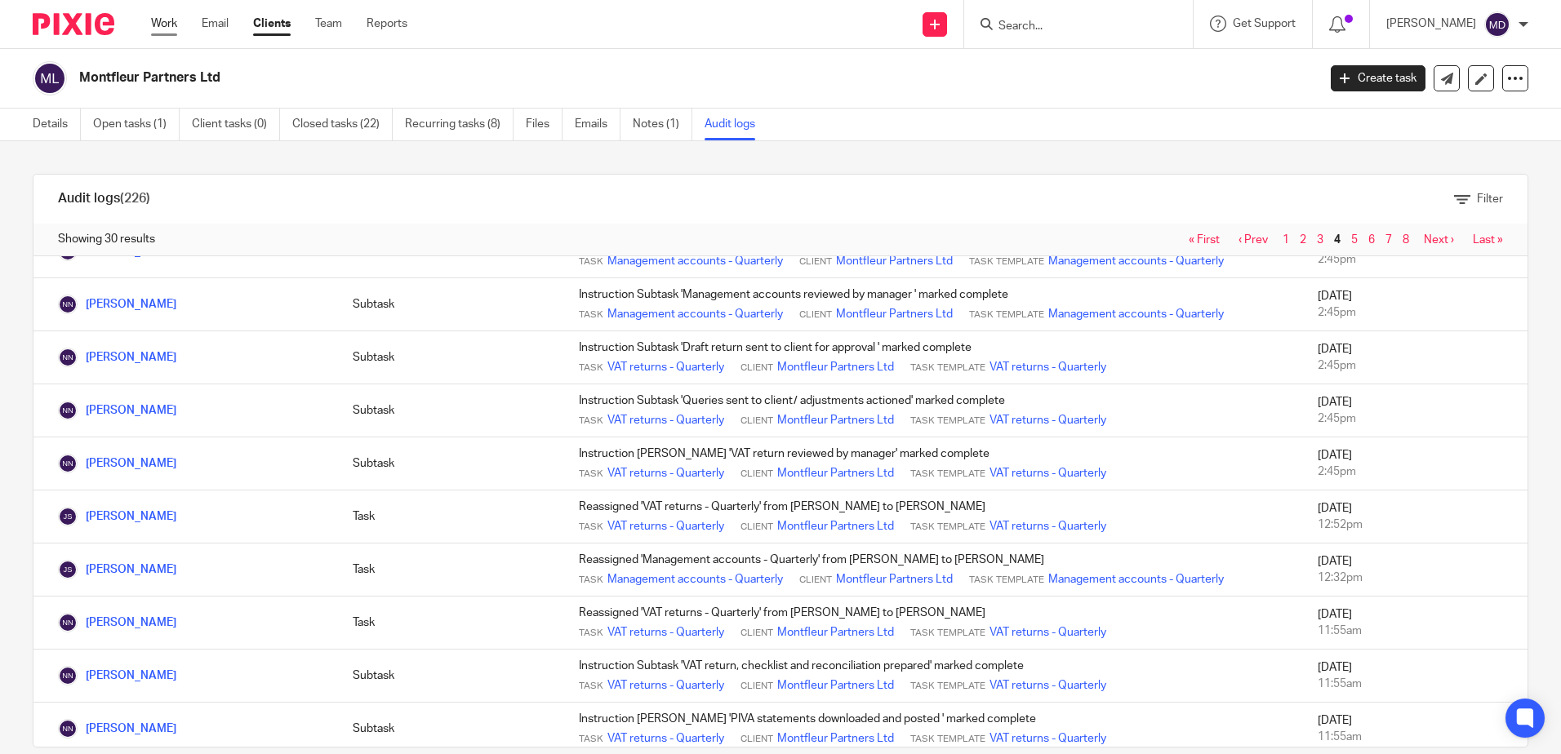
click at [162, 30] on link "Work" at bounding box center [164, 24] width 26 height 16
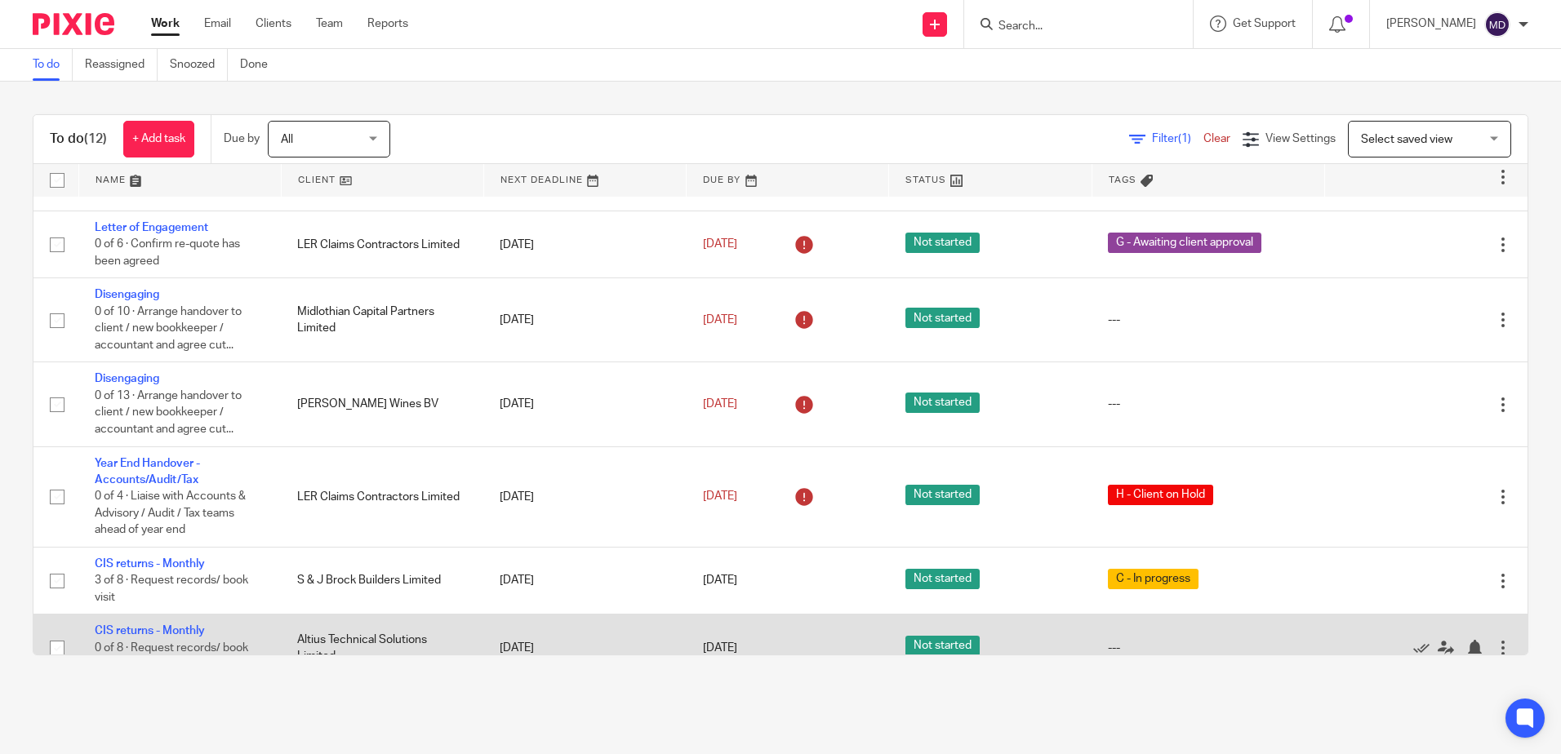
scroll to position [82, 0]
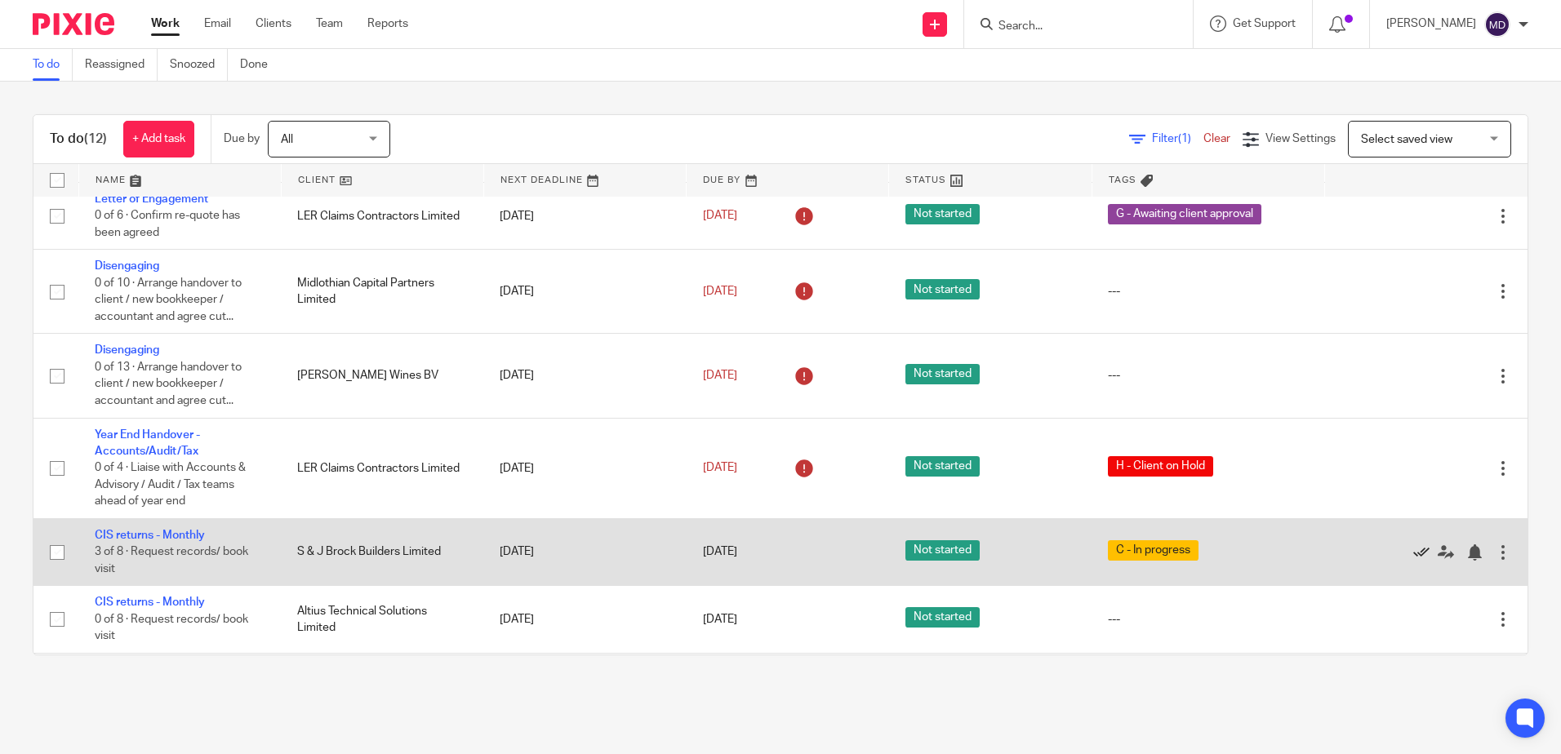
click at [1413, 554] on icon at bounding box center [1421, 553] width 16 height 16
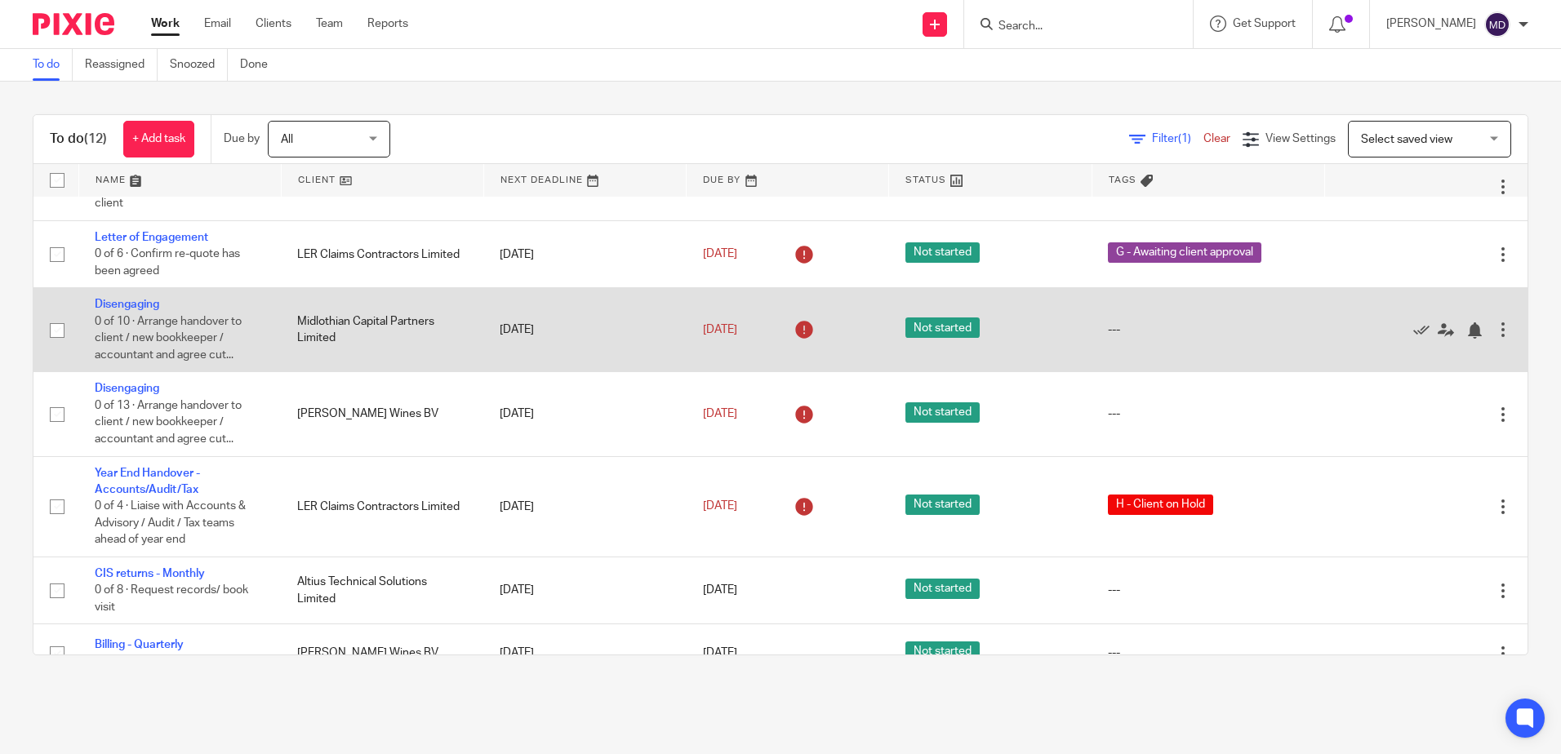
scroll to position [163, 0]
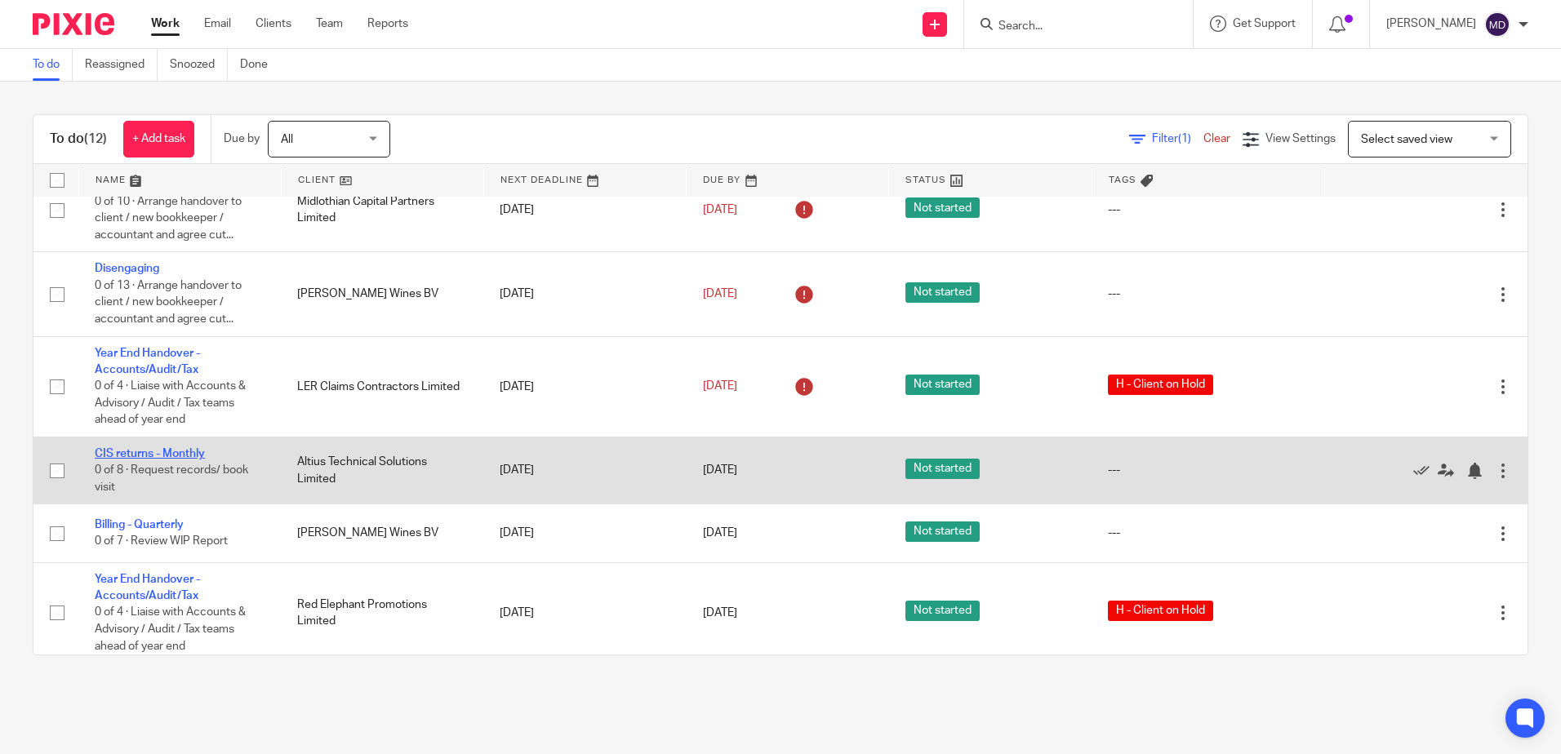
click at [188, 455] on link "CIS returns - Monthly" at bounding box center [150, 453] width 110 height 11
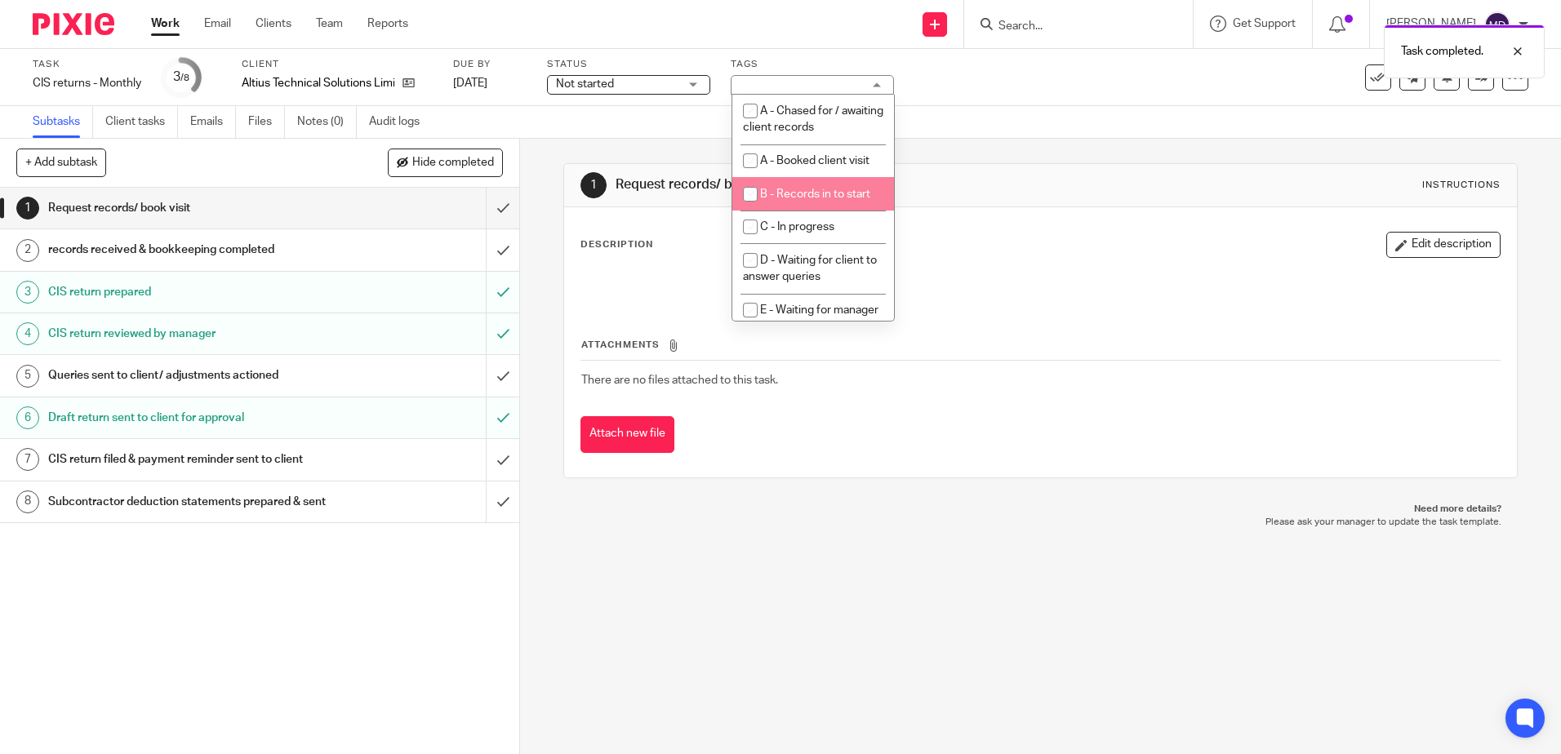
click at [830, 217] on li "C - In progress" at bounding box center [813, 227] width 162 height 33
checkbox input "true"
click at [1018, 105] on div "Task CIS returns - Monthly Save CIS returns - Monthly 3 /8 Client Altius Techni…" at bounding box center [780, 77] width 1561 height 57
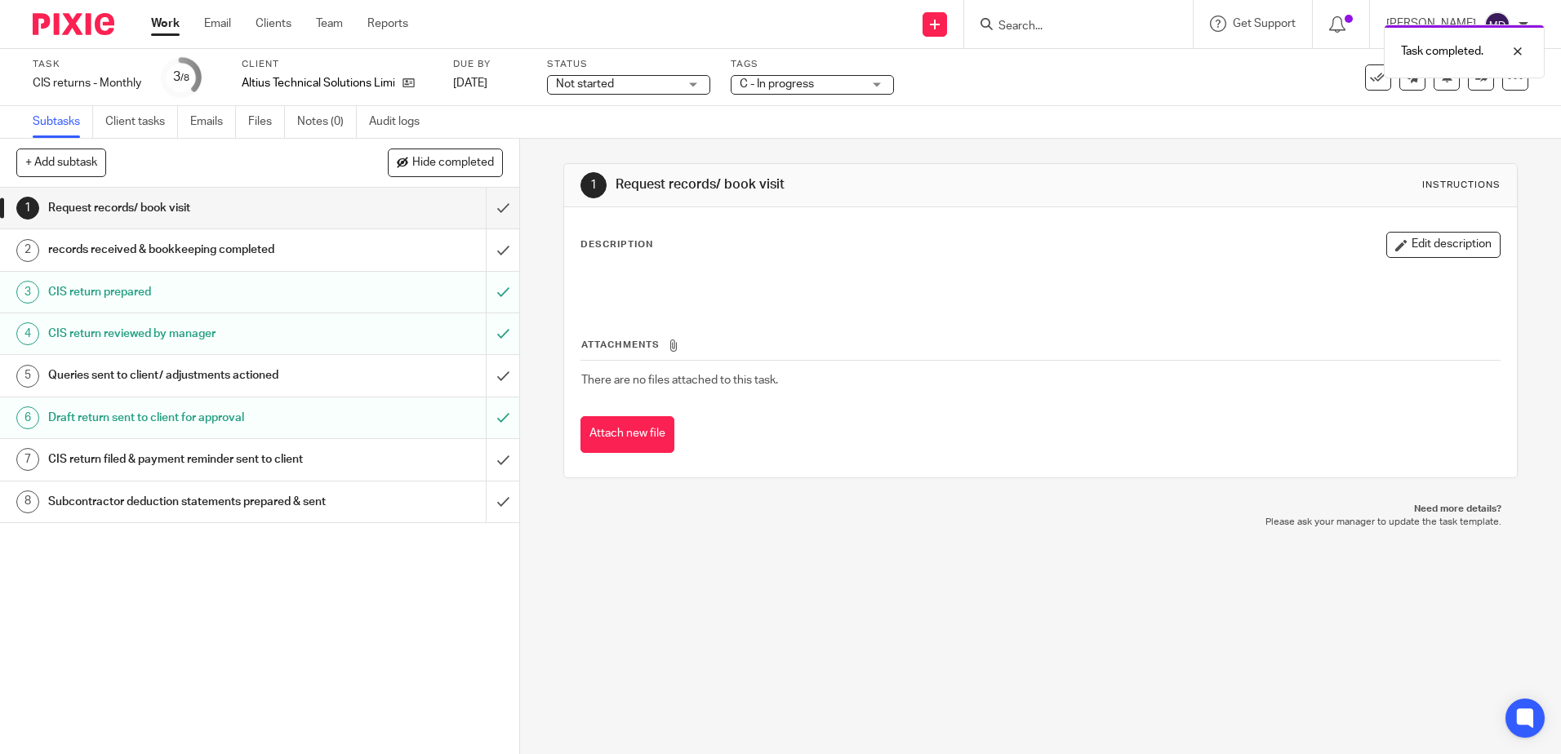
click at [167, 29] on link "Work" at bounding box center [165, 24] width 29 height 16
